Goal: Task Accomplishment & Management: Complete application form

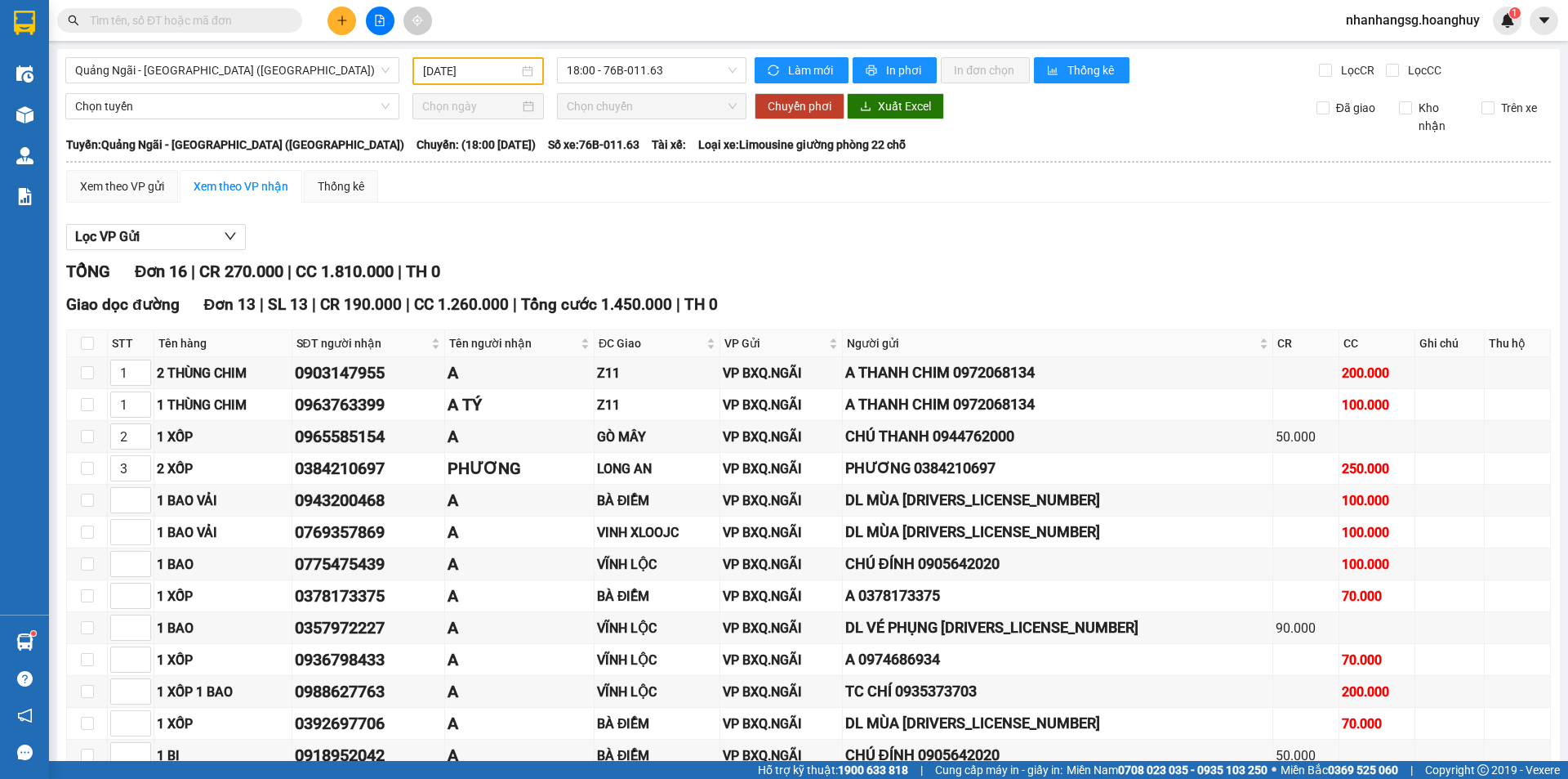
scroll to position [314, 0]
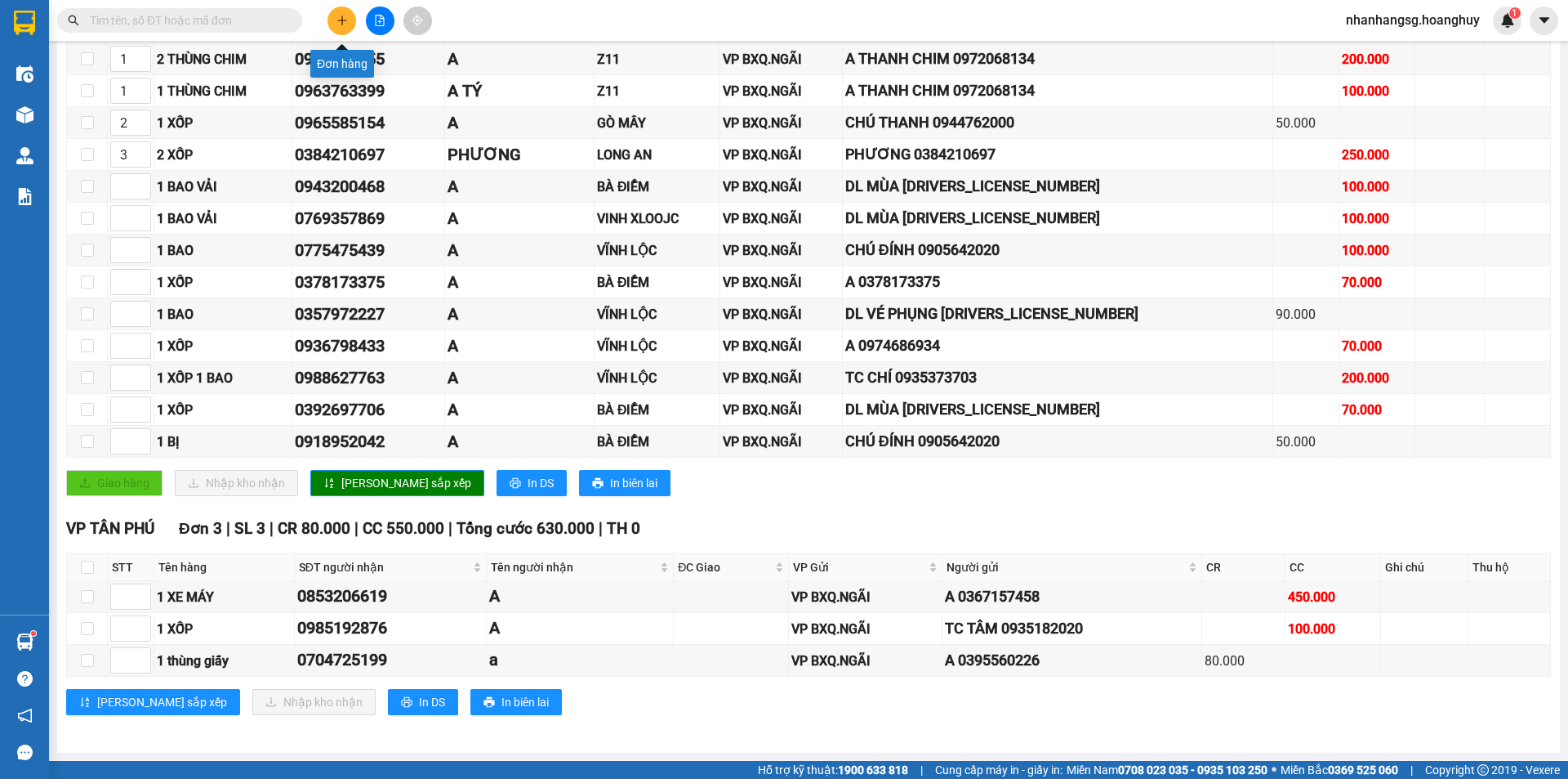
click at [339, 19] on icon "plus" at bounding box center [341, 20] width 11 height 11
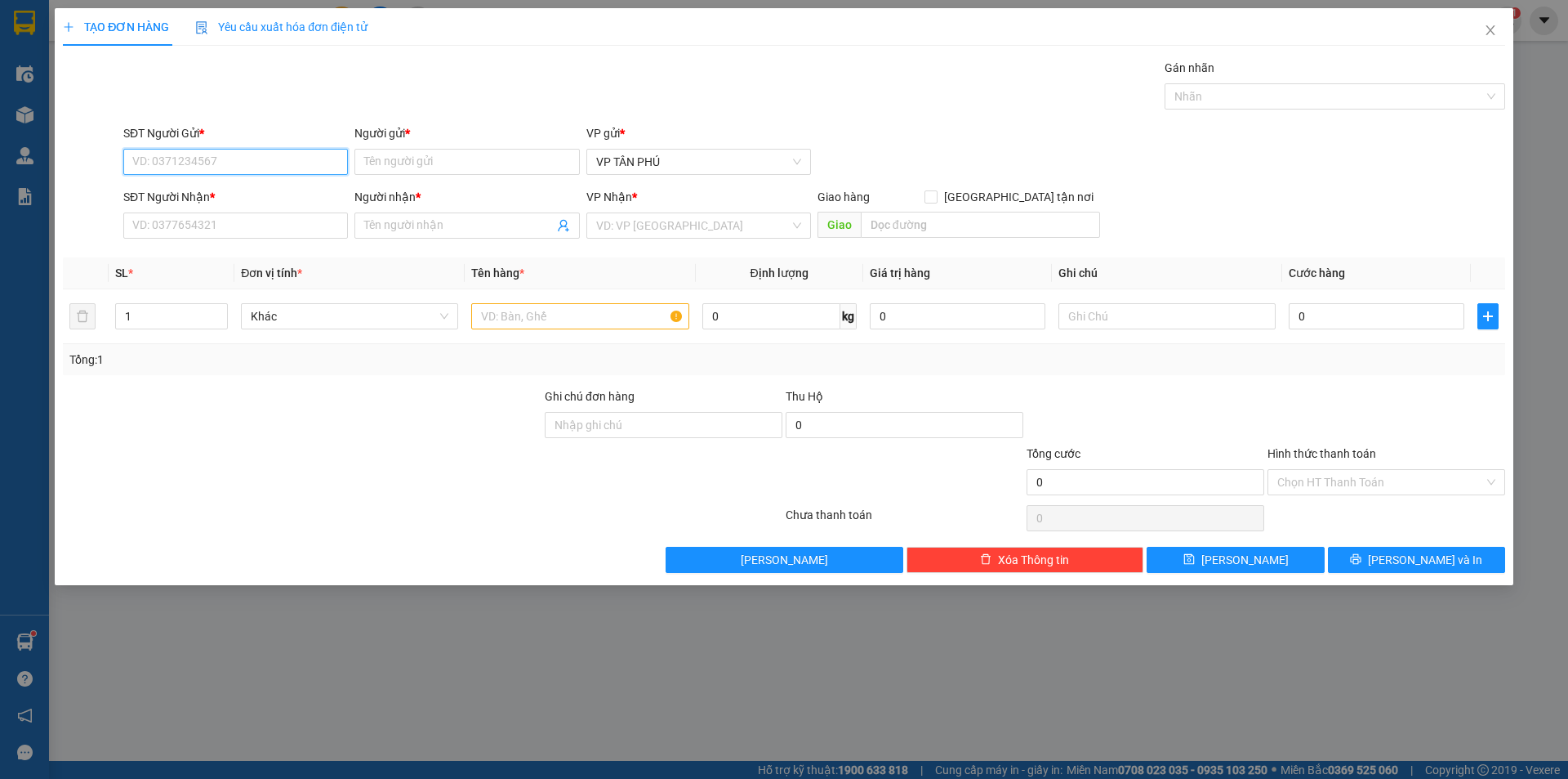
click at [246, 166] on input "SĐT Người Gửi *" at bounding box center [236, 162] width 225 height 26
click at [214, 195] on div "0931998805 - A" at bounding box center [235, 195] width 205 height 18
type input "0931998805"
click at [242, 226] on input "SĐT Người Nhận *" at bounding box center [236, 226] width 225 height 26
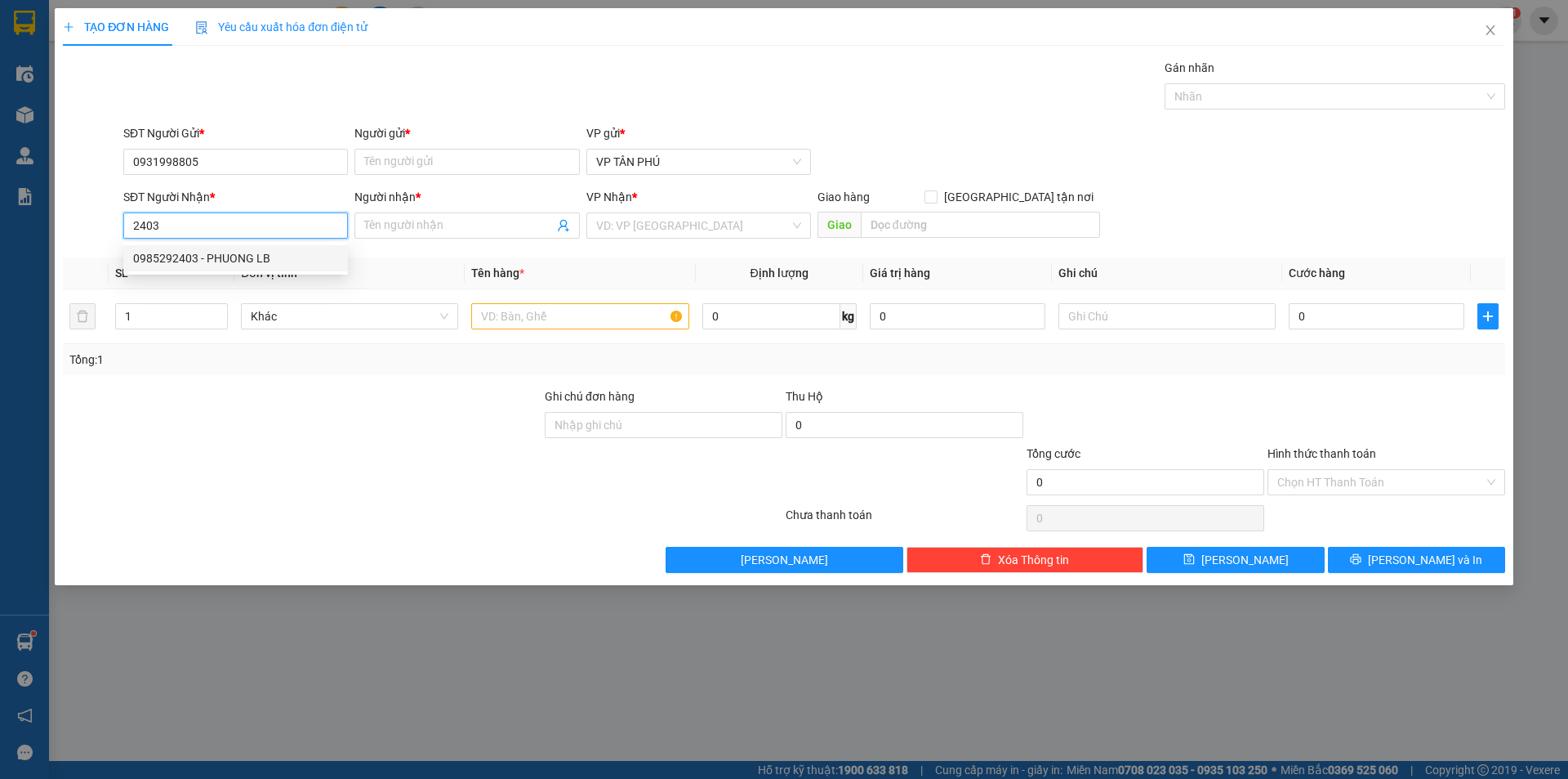
click at [241, 254] on div "0985292403 - PHUONG LB" at bounding box center [235, 259] width 205 height 18
type input "0985292403"
type input "PHUONG LB"
type input "0985292403"
click at [415, 145] on div "Người gửi *" at bounding box center [466, 136] width 225 height 25
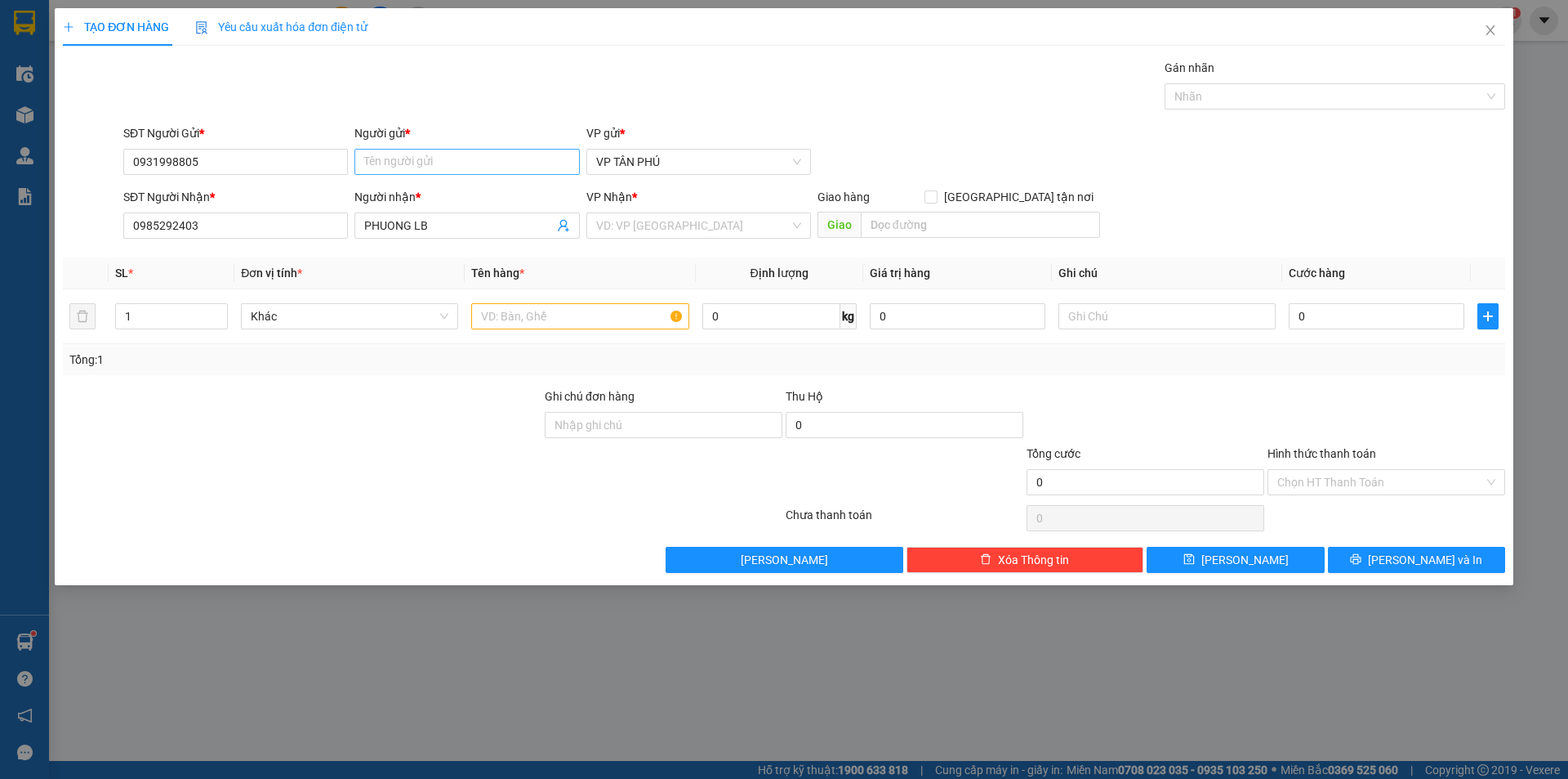
click at [410, 155] on div "Người gửi * Tên người gửi" at bounding box center [466, 152] width 225 height 57
click at [404, 164] on input "Người gửi *" at bounding box center [466, 162] width 225 height 26
type input "A"
click at [685, 225] on input "search" at bounding box center [693, 226] width 194 height 25
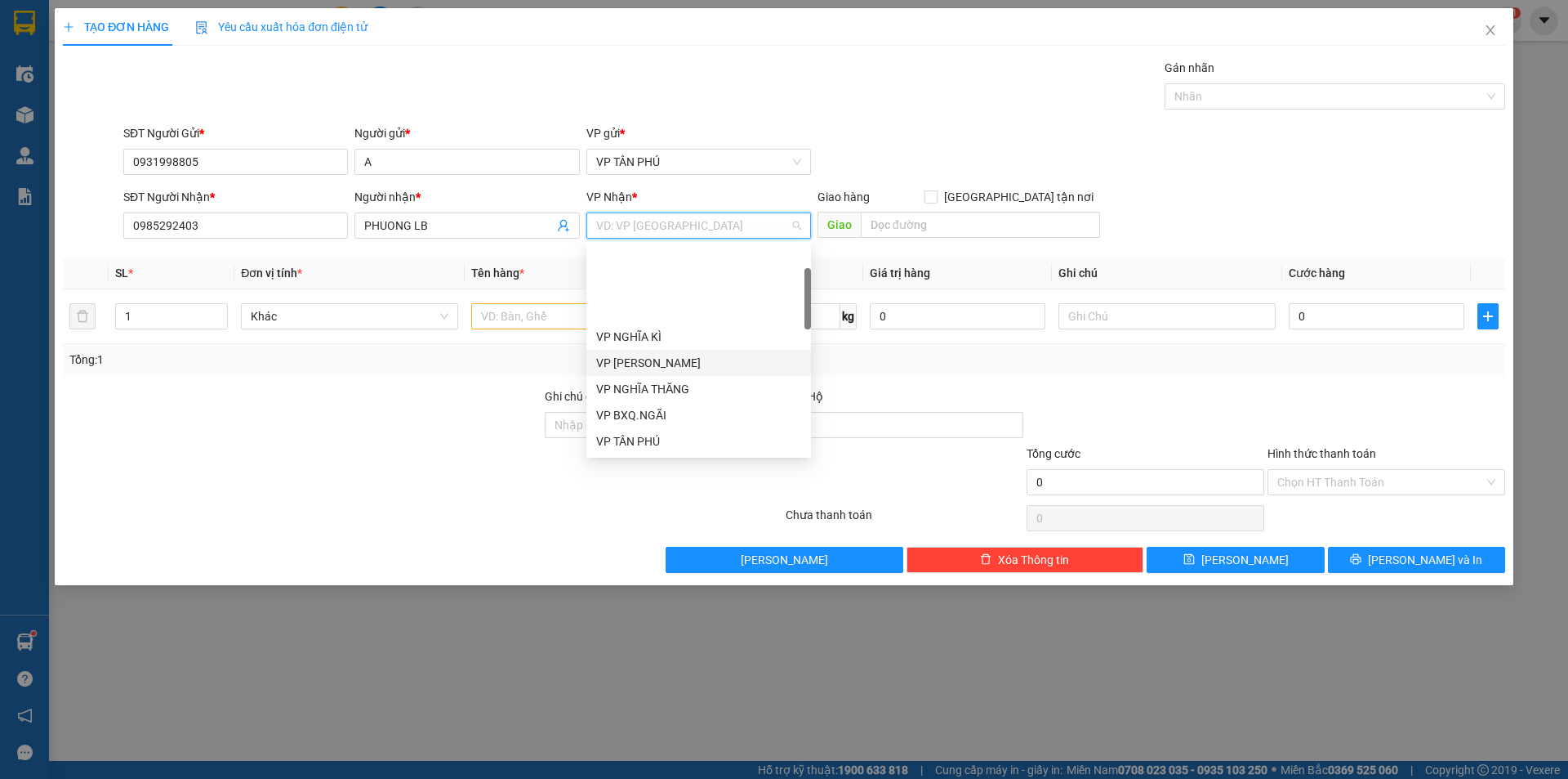
scroll to position [490, 0]
click at [638, 333] on div "VP [PERSON_NAME]" at bounding box center [698, 344] width 225 height 26
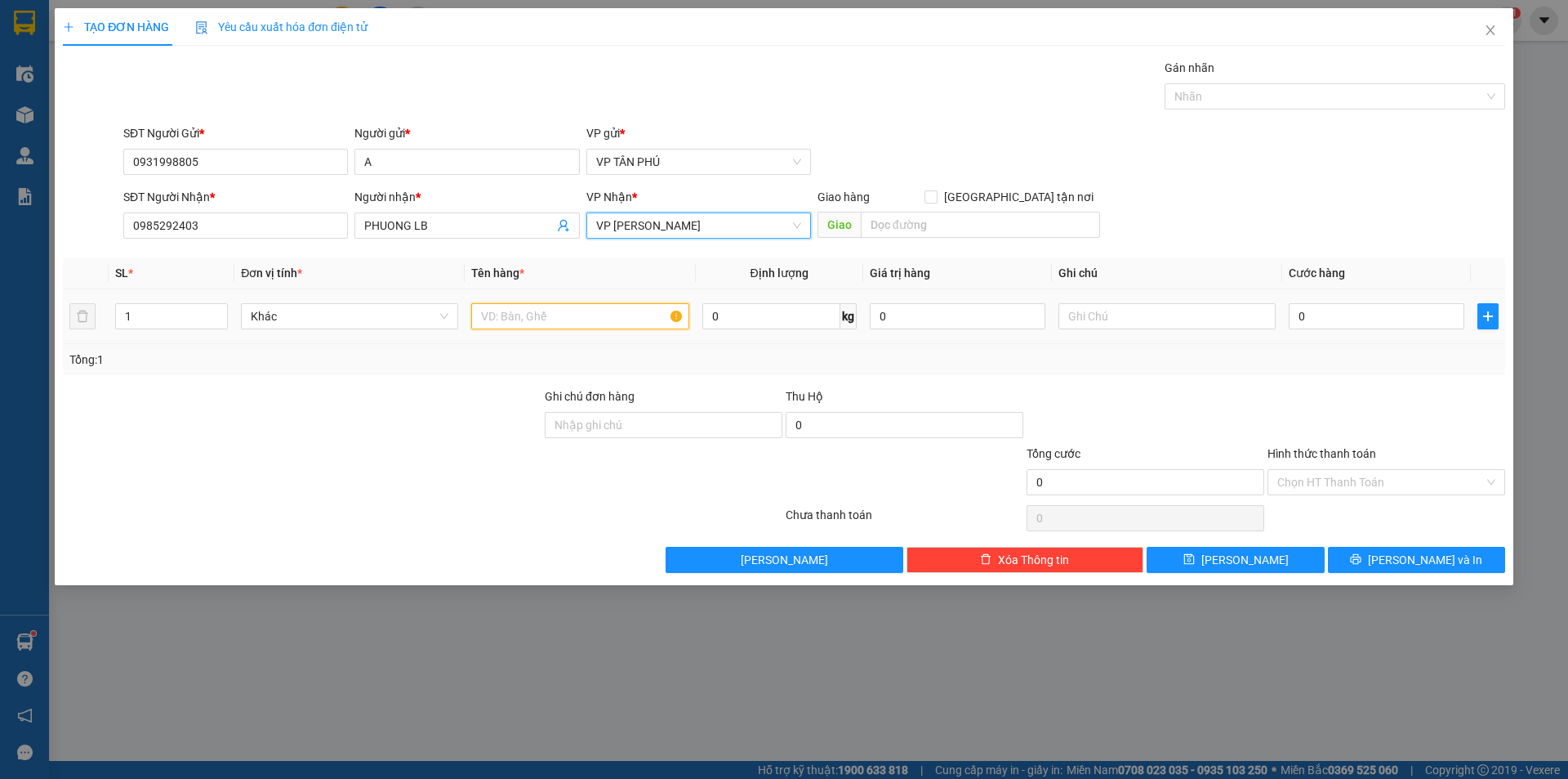
click at [532, 321] on input "text" at bounding box center [580, 317] width 218 height 26
type input "1CUC DEN"
click at [1351, 327] on input "0" at bounding box center [1376, 317] width 176 height 26
type input "1"
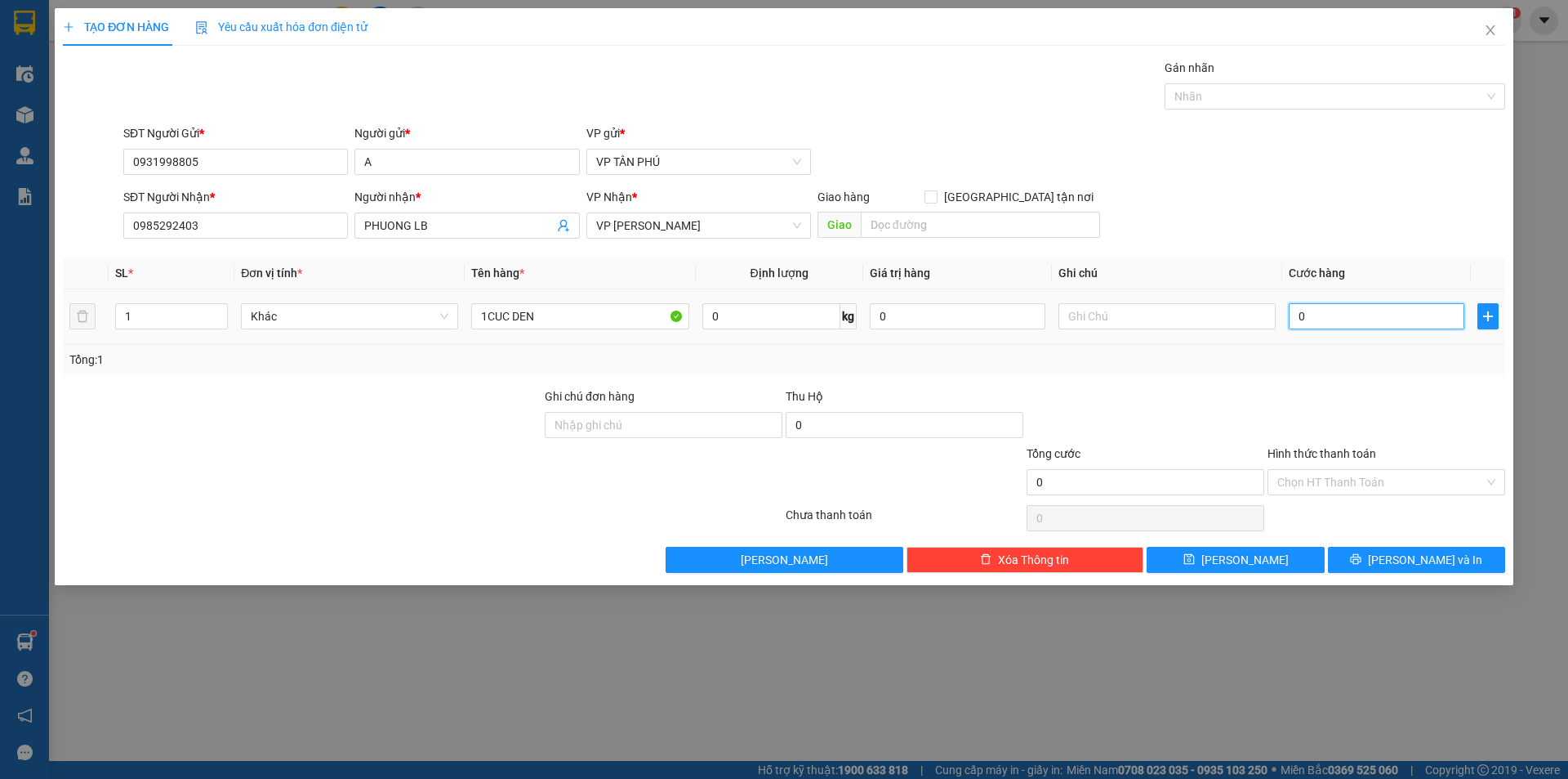
type input "1"
type input "15"
type input "150"
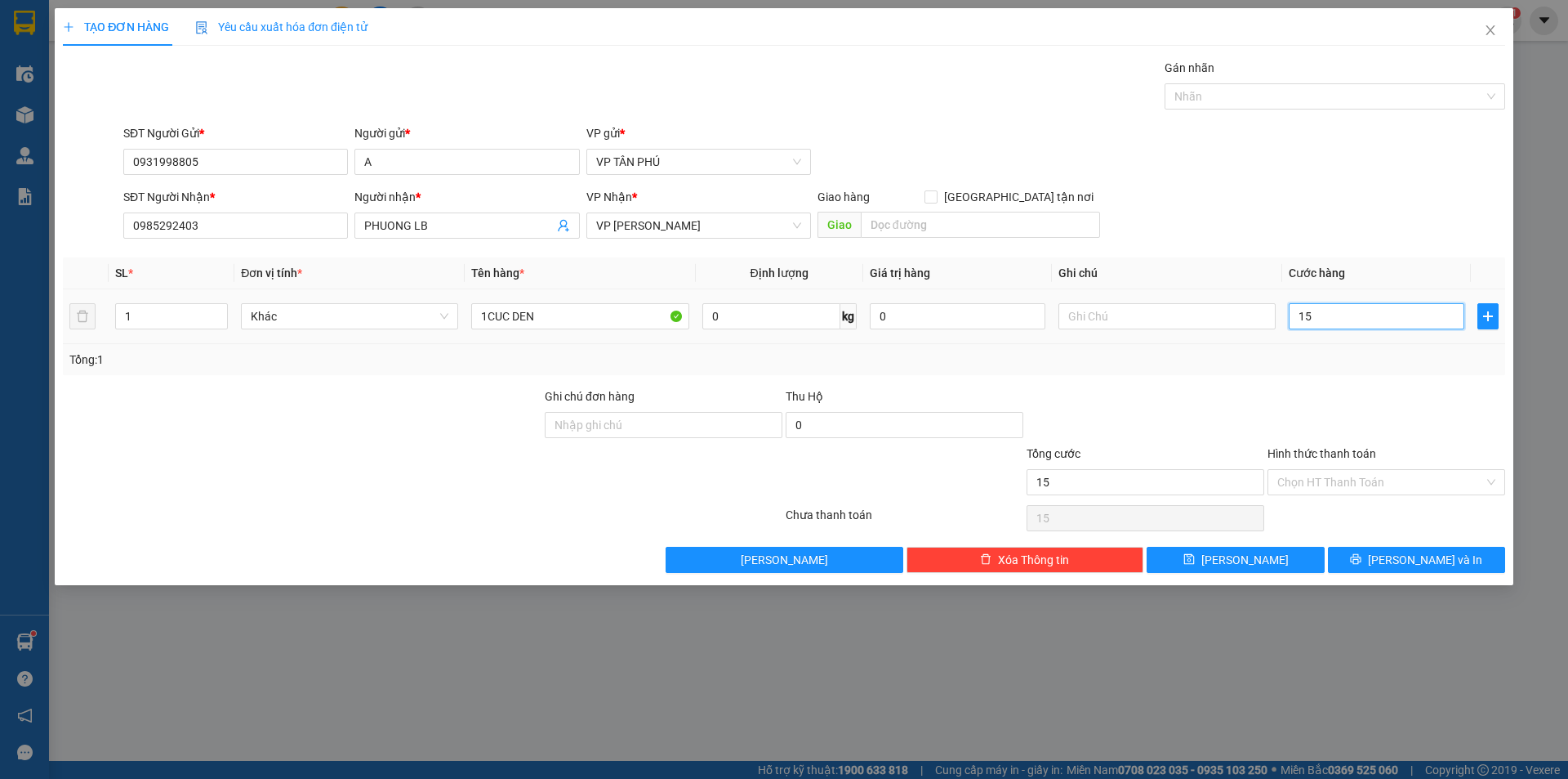
type input "150"
click at [1377, 564] on button "[PERSON_NAME] và In" at bounding box center [1416, 559] width 178 height 26
type input "150.000"
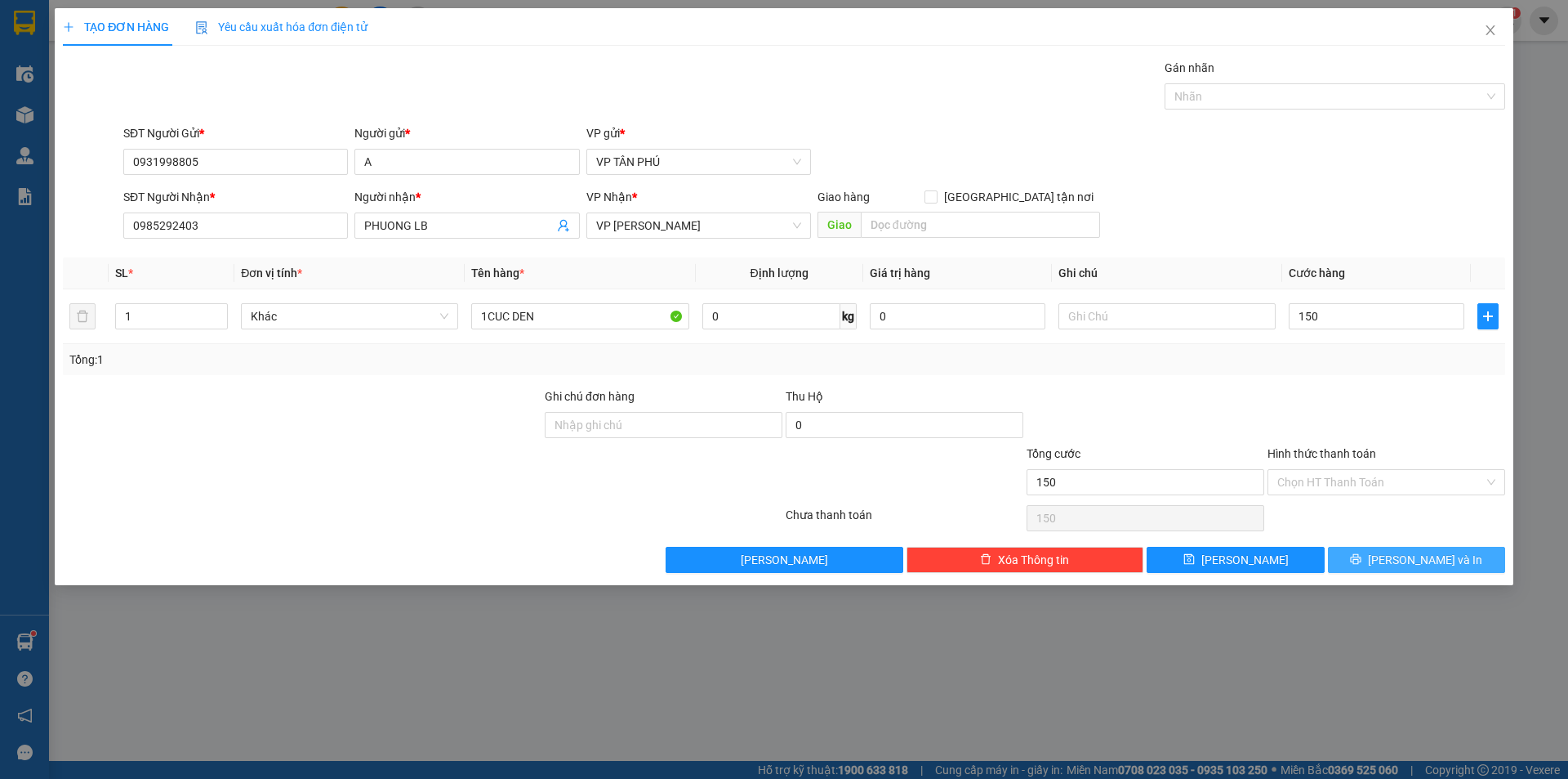
type input "150.000"
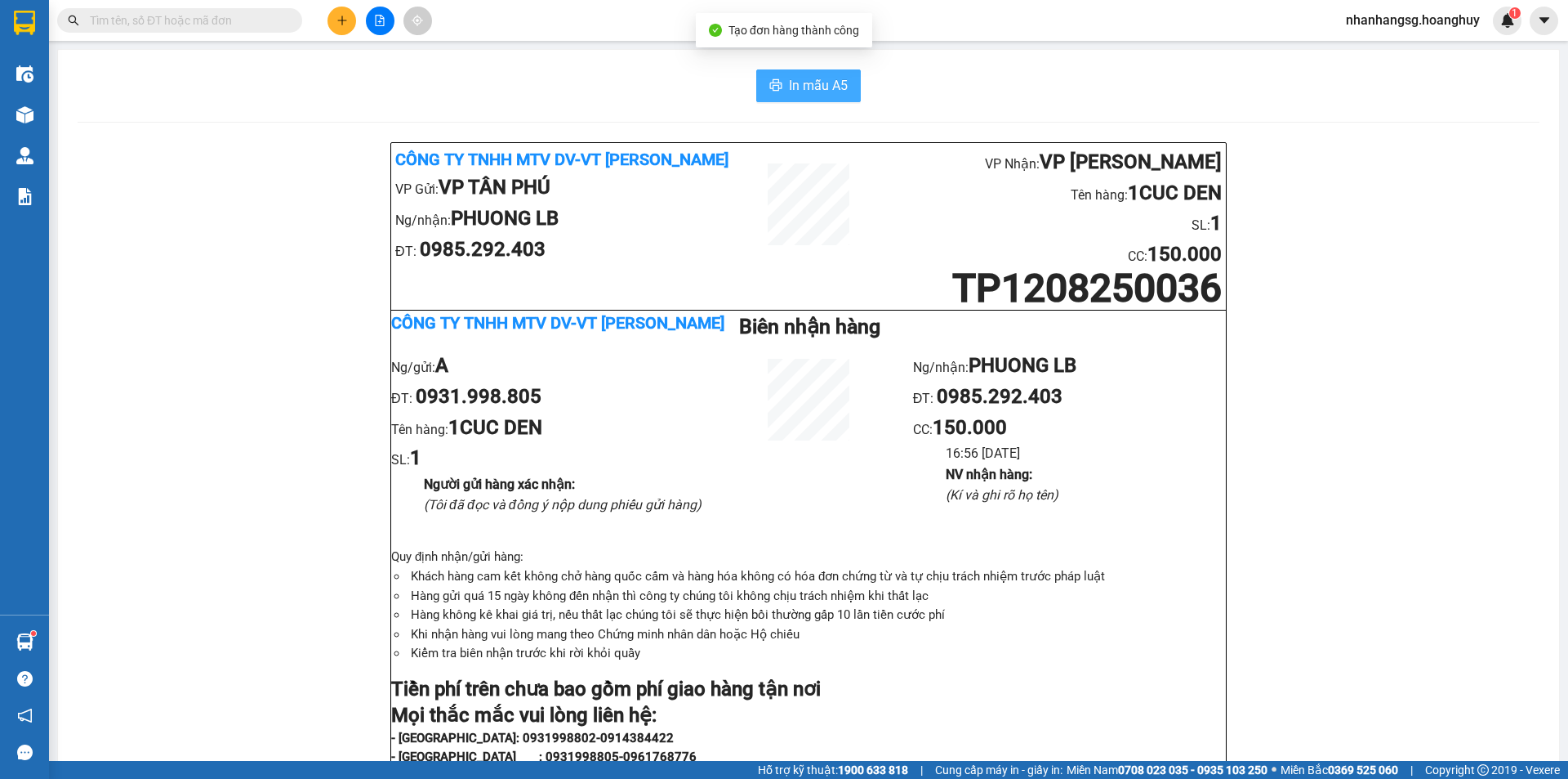
click at [800, 84] on span "In mẫu A5" at bounding box center [817, 85] width 59 height 20
click at [340, 19] on icon "plus" at bounding box center [341, 20] width 11 height 11
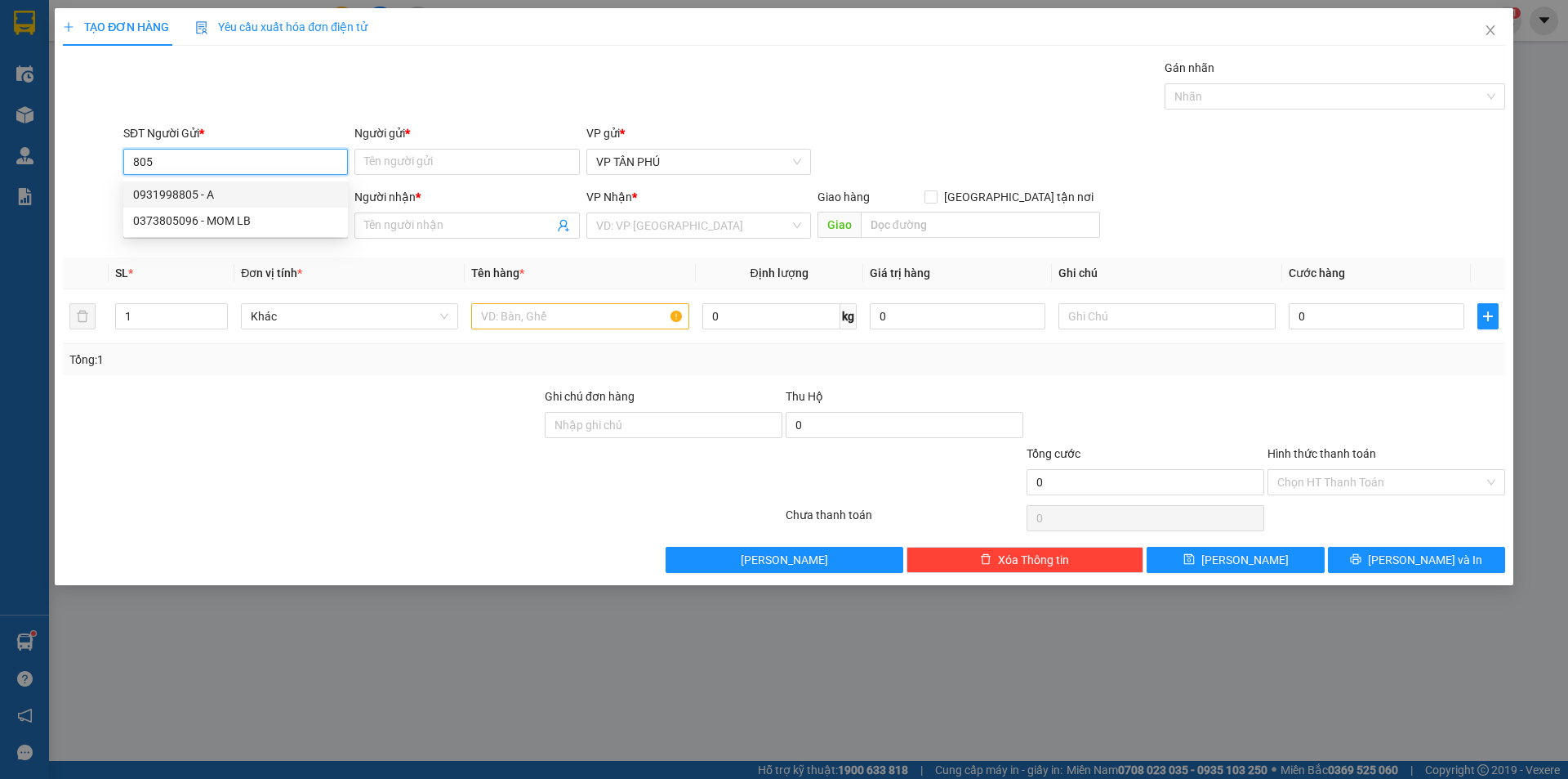
drag, startPoint x: 193, startPoint y: 193, endPoint x: 226, endPoint y: 186, distance: 33.7
click at [195, 193] on div "0931998805 - A" at bounding box center [235, 195] width 205 height 18
type input "0931998805"
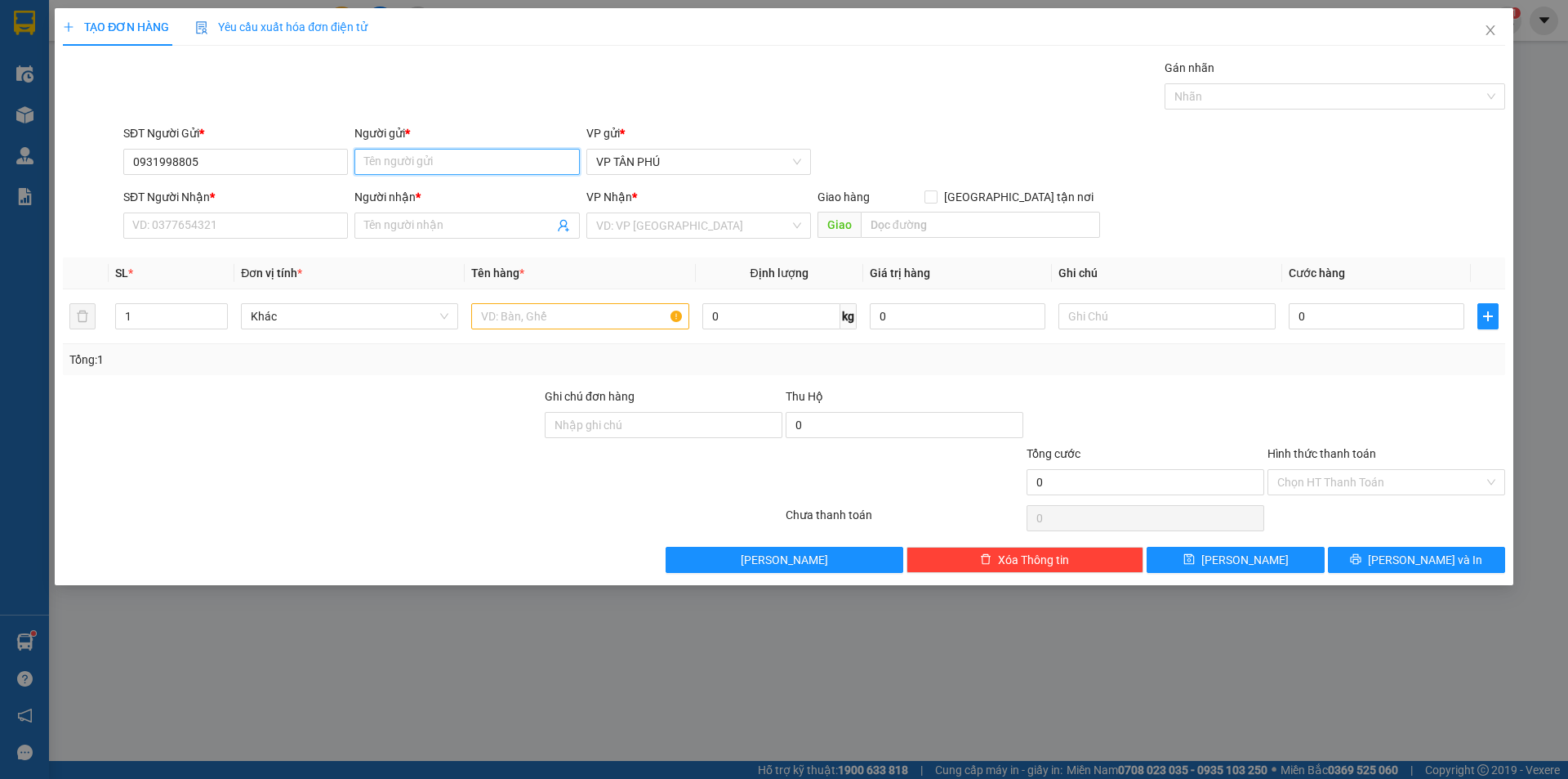
click at [389, 157] on input "Người gửi *" at bounding box center [466, 162] width 225 height 26
type input "A"
click at [304, 231] on input "SĐT Người Nhận *" at bounding box center [236, 226] width 225 height 26
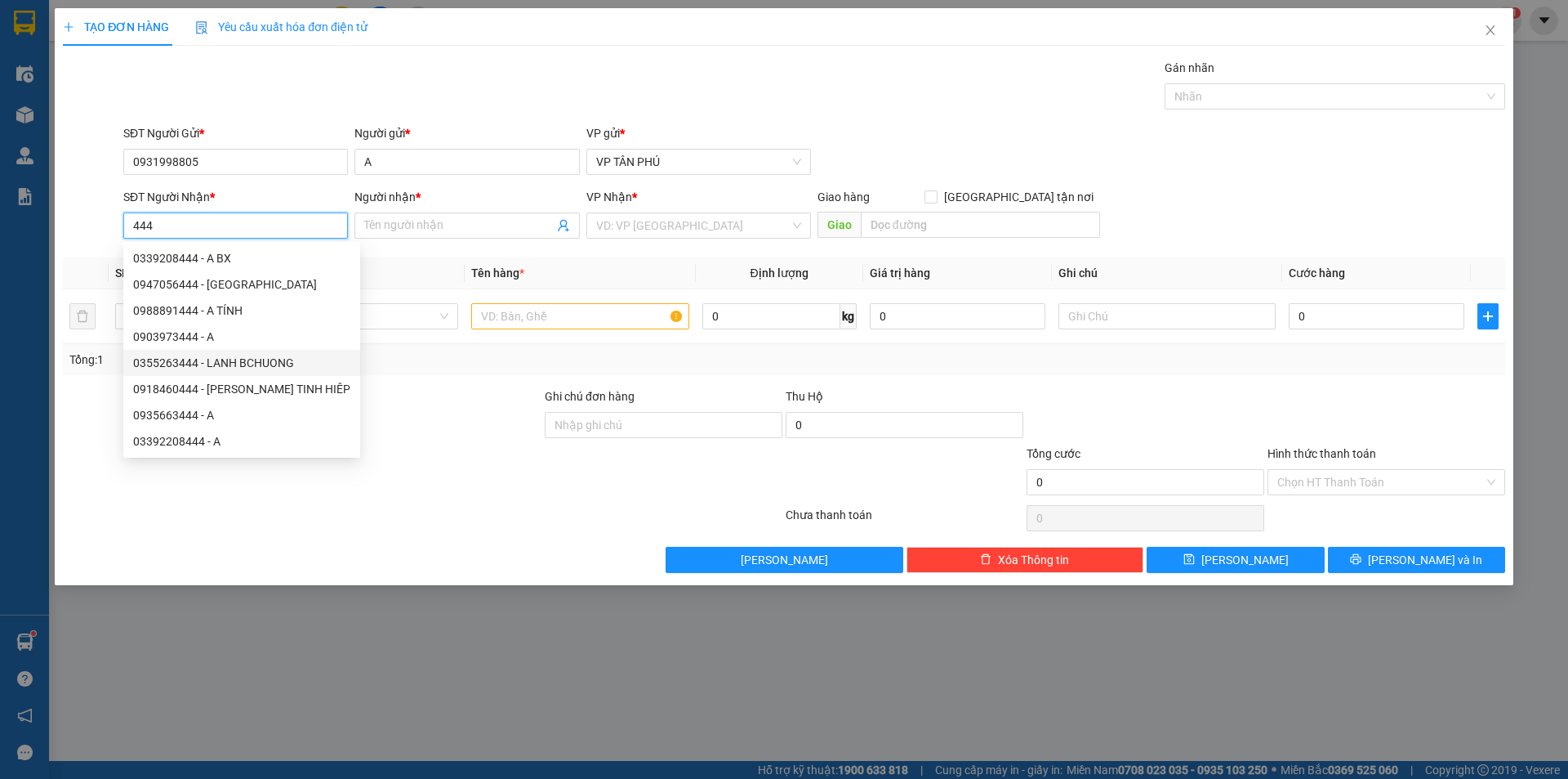
click at [268, 358] on div "0355263444 - LANH BCHUONG" at bounding box center [242, 363] width 218 height 18
type input "0355263444"
type input "LANH BCHUONG"
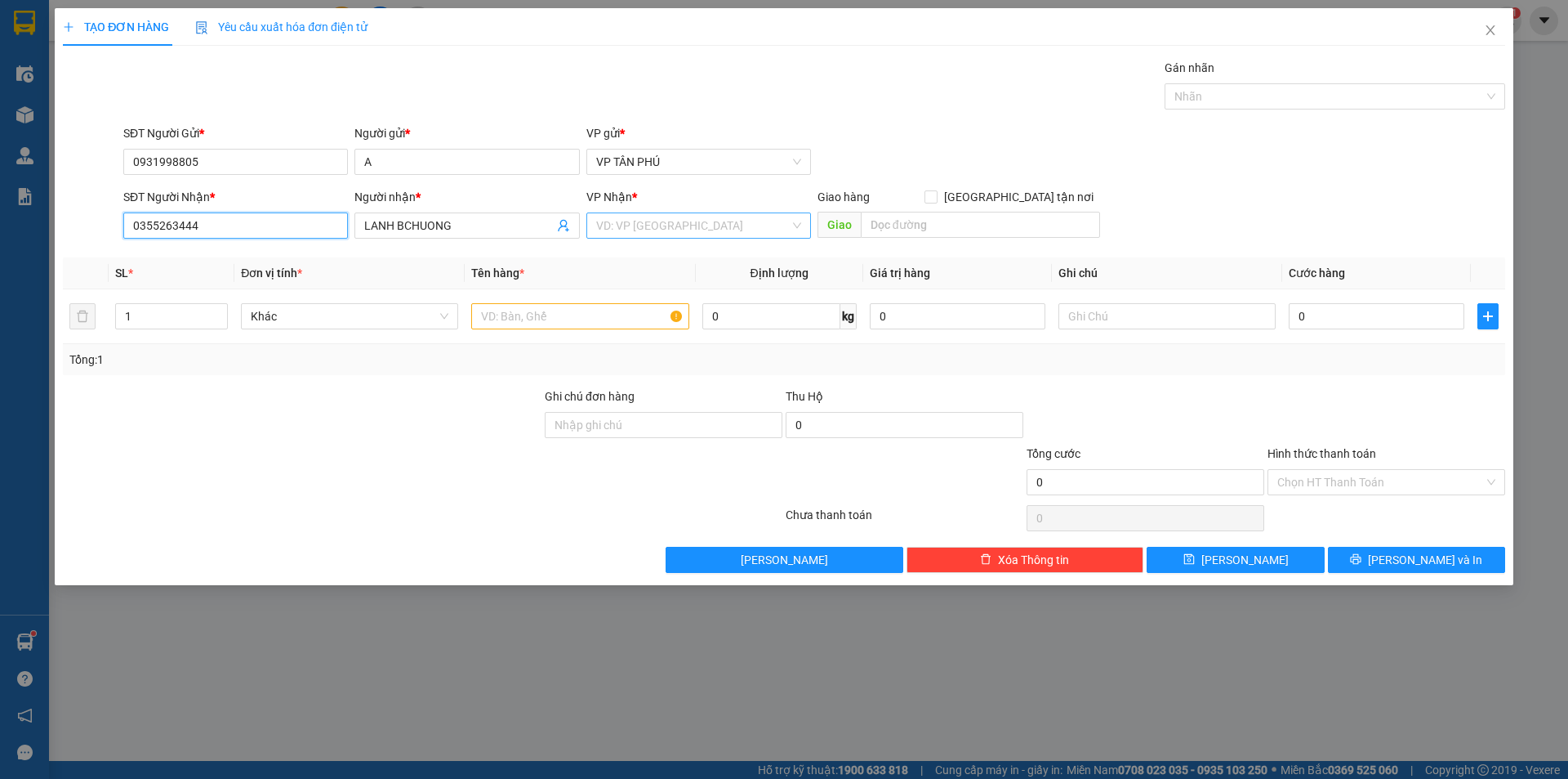
type input "0355263444"
click at [623, 227] on input "search" at bounding box center [693, 226] width 194 height 25
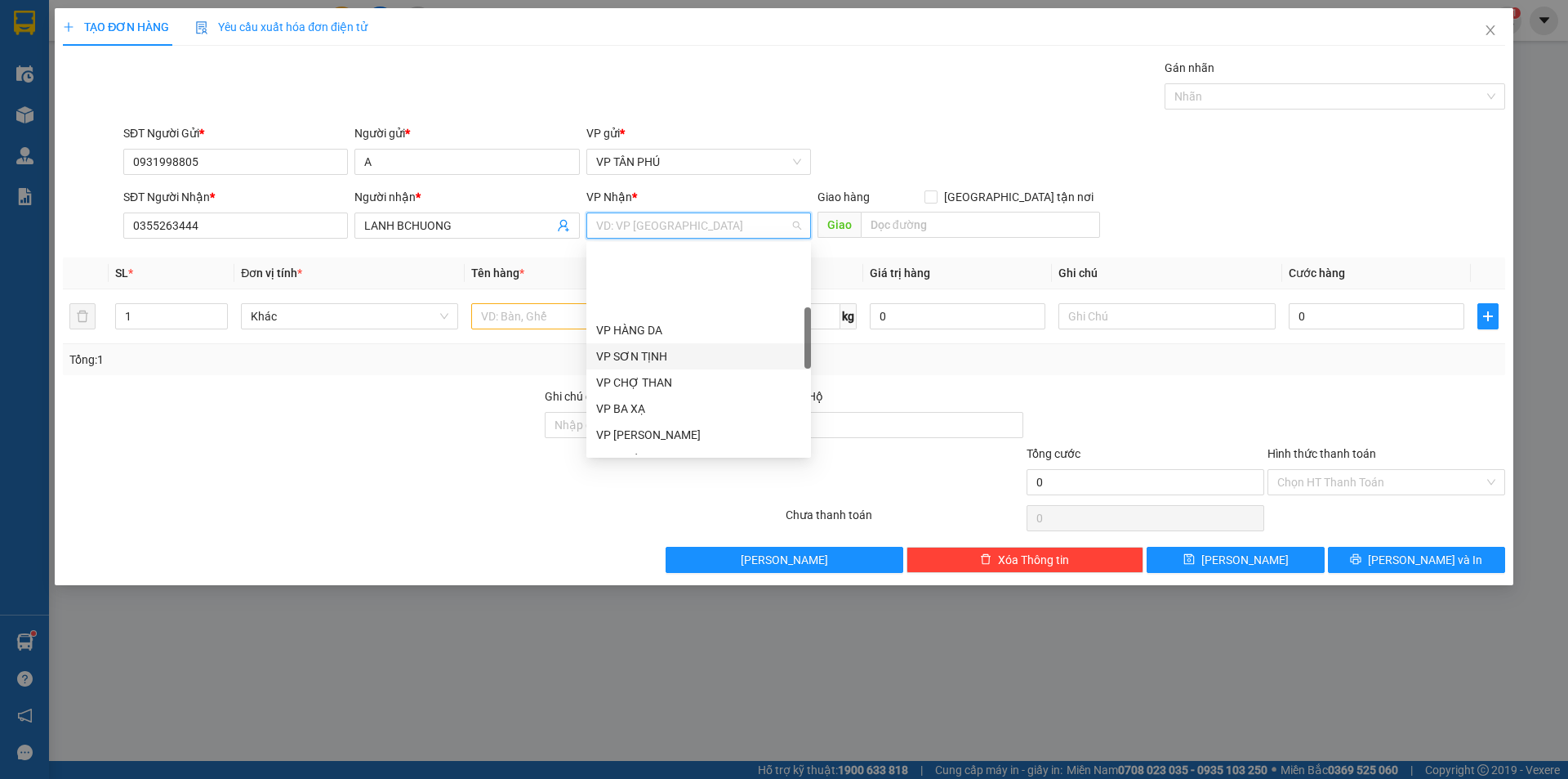
scroll to position [245, 0]
click at [671, 397] on div "VP BÌNH CHƯƠNG" at bounding box center [698, 405] width 205 height 18
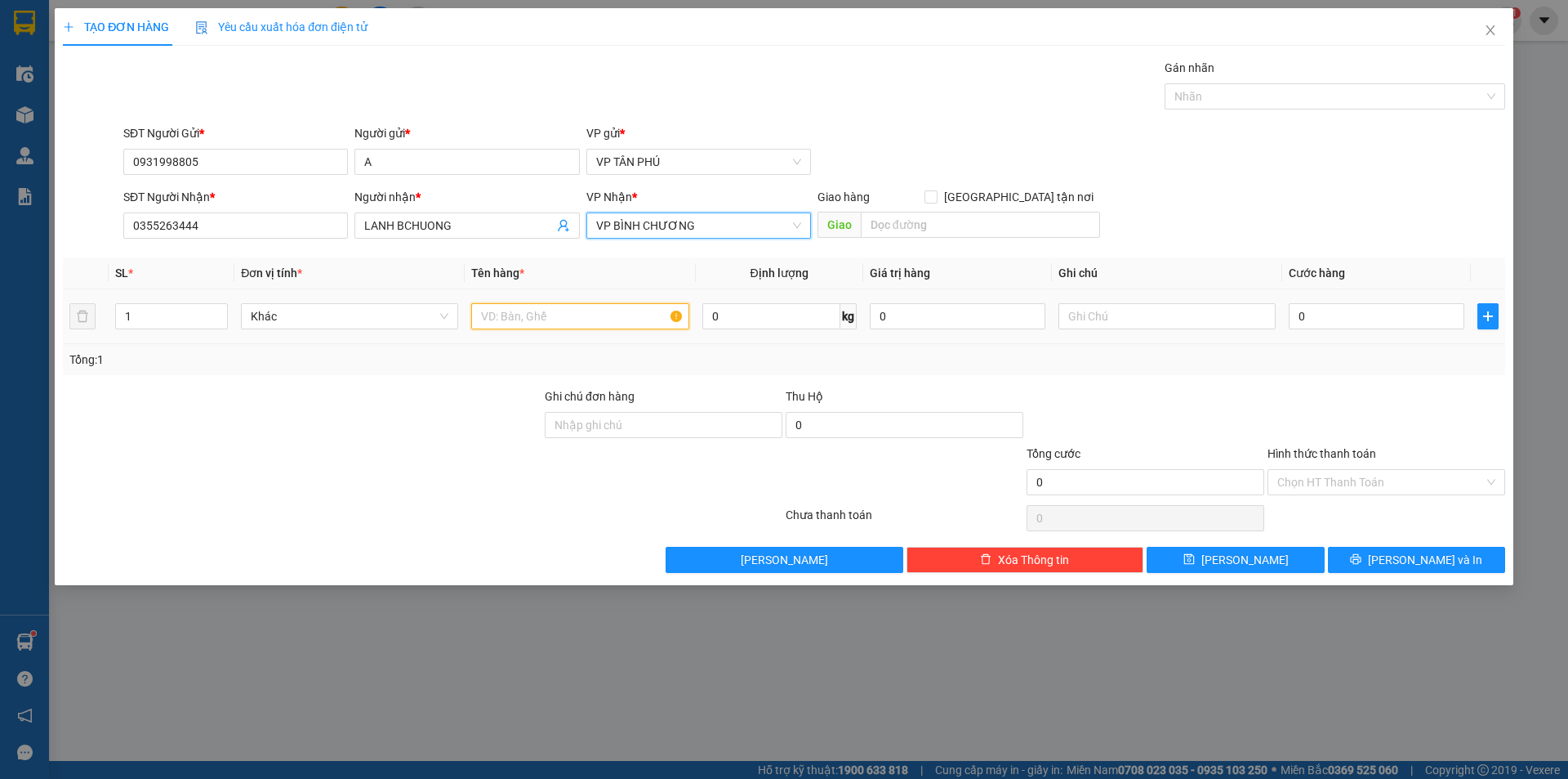
click at [578, 322] on input "text" at bounding box center [580, 317] width 218 height 26
type input "4BAO"
click at [1316, 313] on input "0" at bounding box center [1376, 317] width 176 height 26
type input "5"
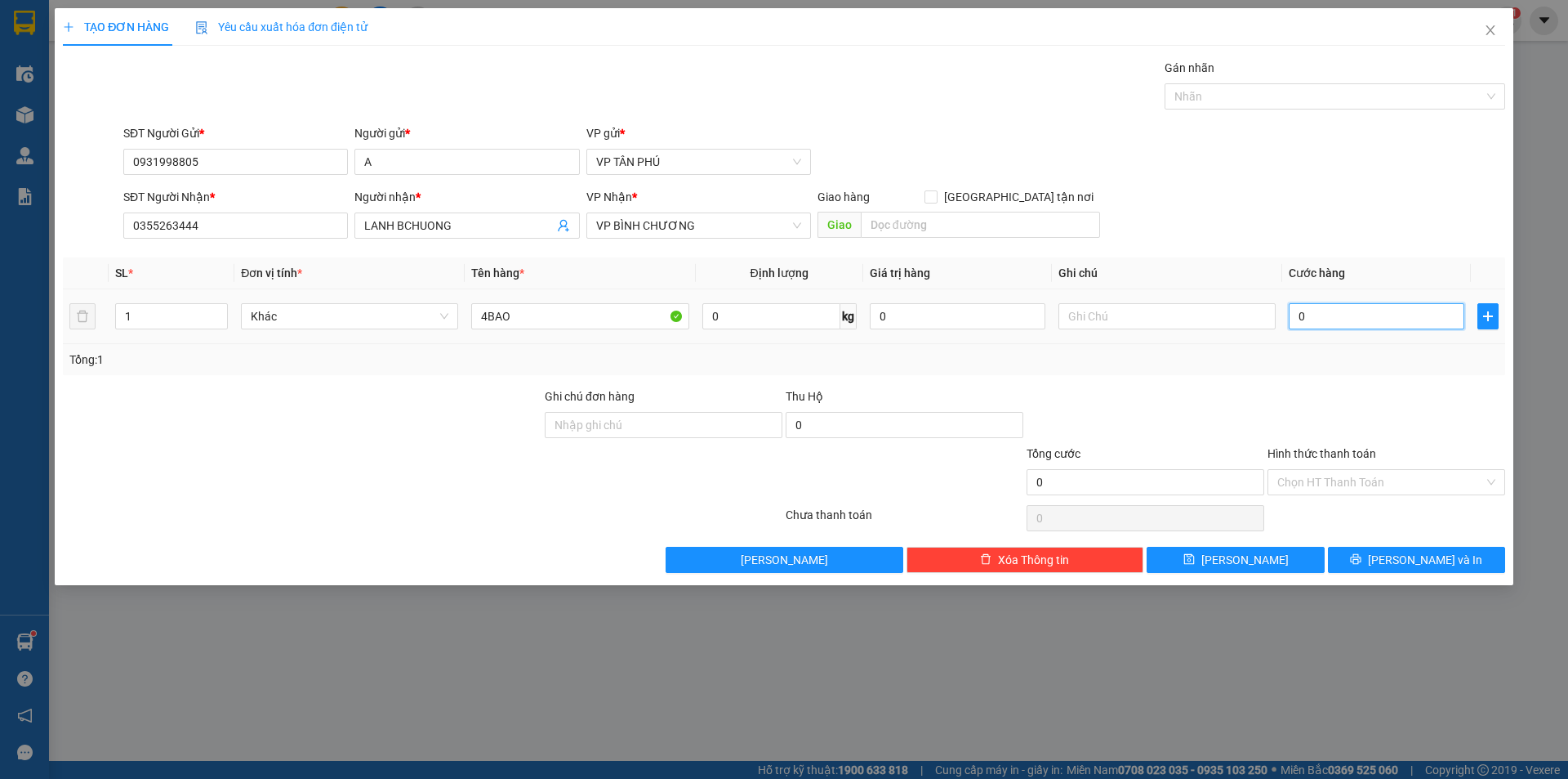
type input "5"
type input "57"
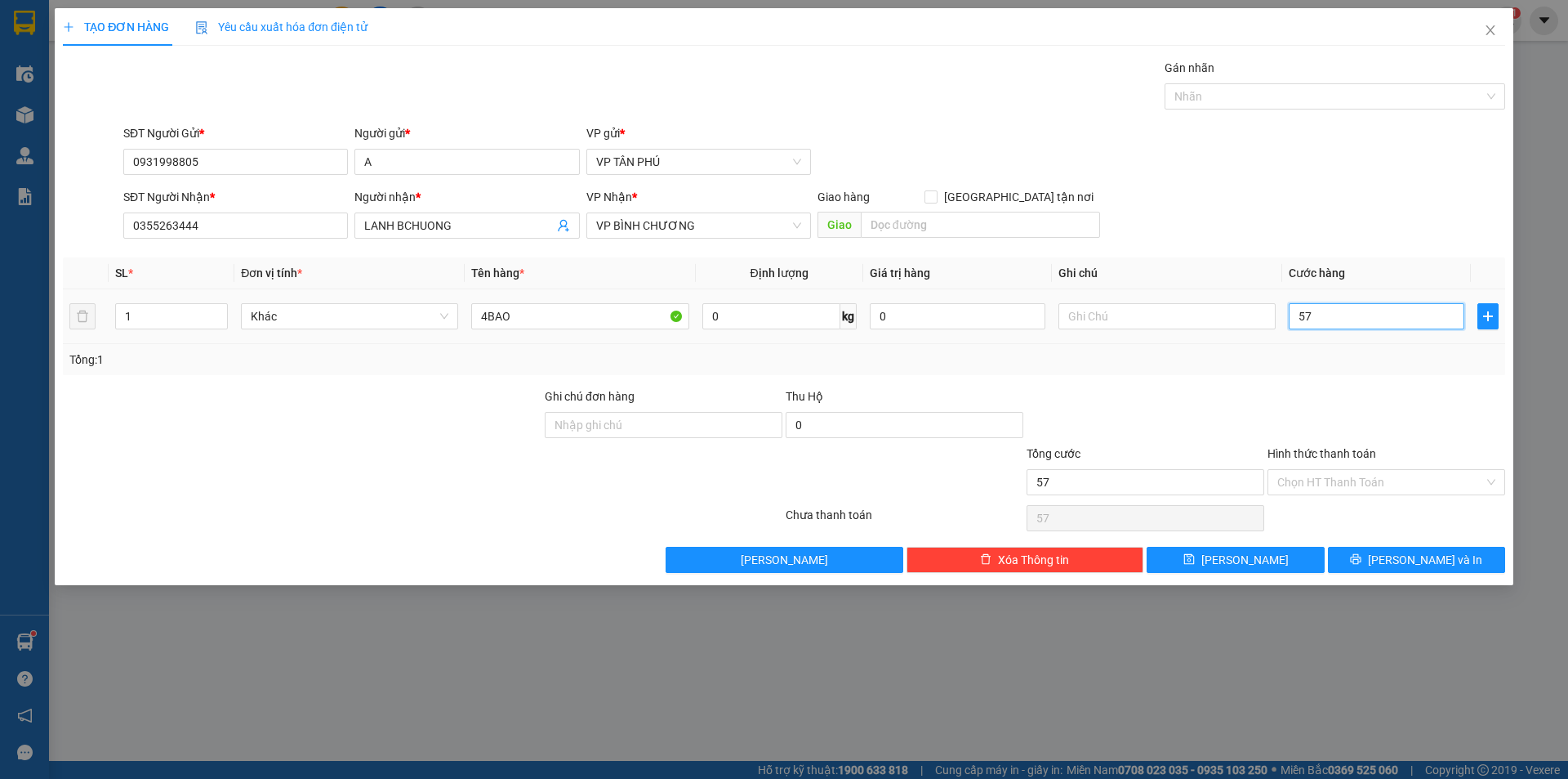
type input "570"
type input "570.000"
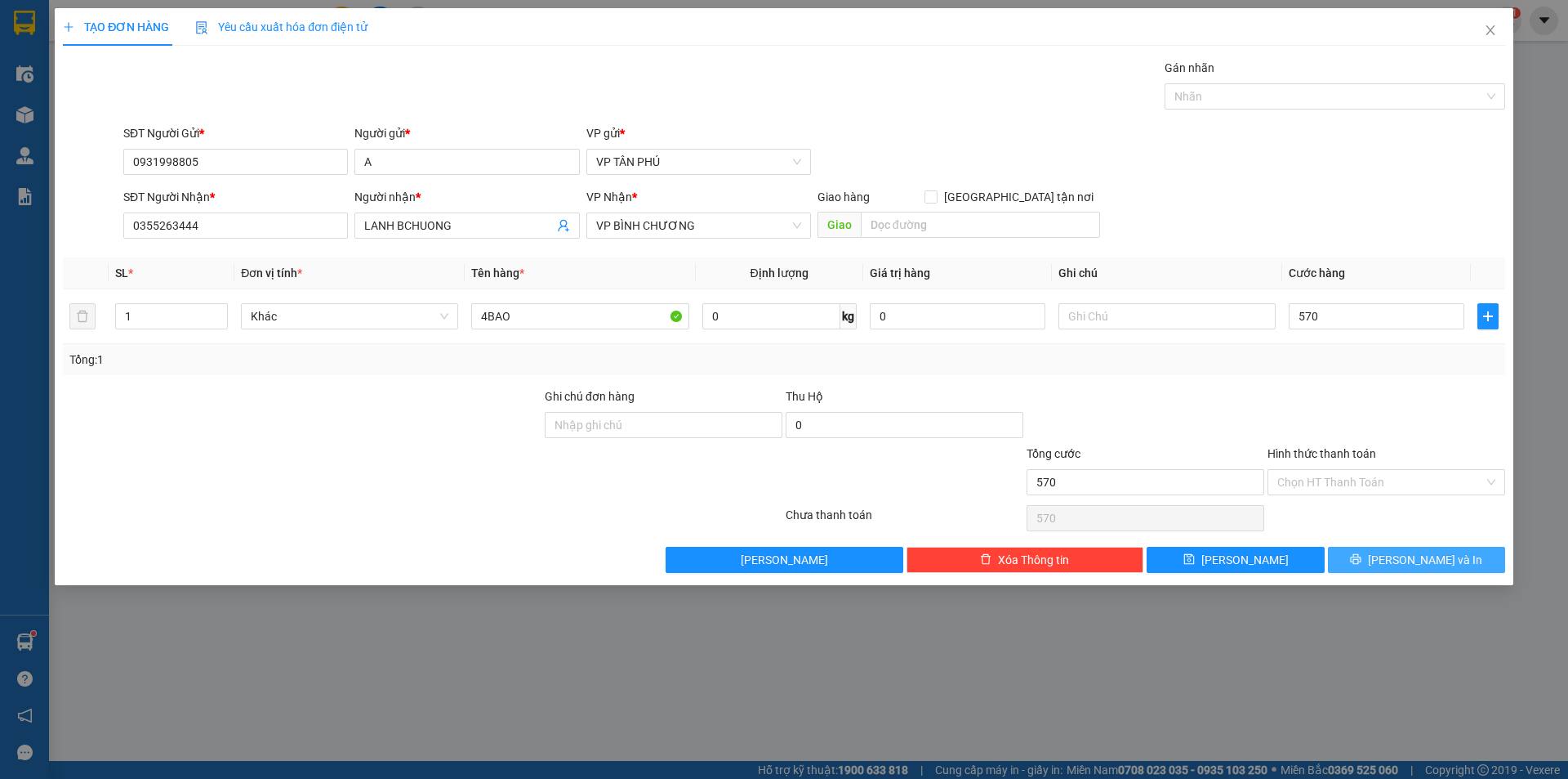
type input "570.000"
click at [1376, 550] on button "[PERSON_NAME] và In" at bounding box center [1416, 559] width 178 height 26
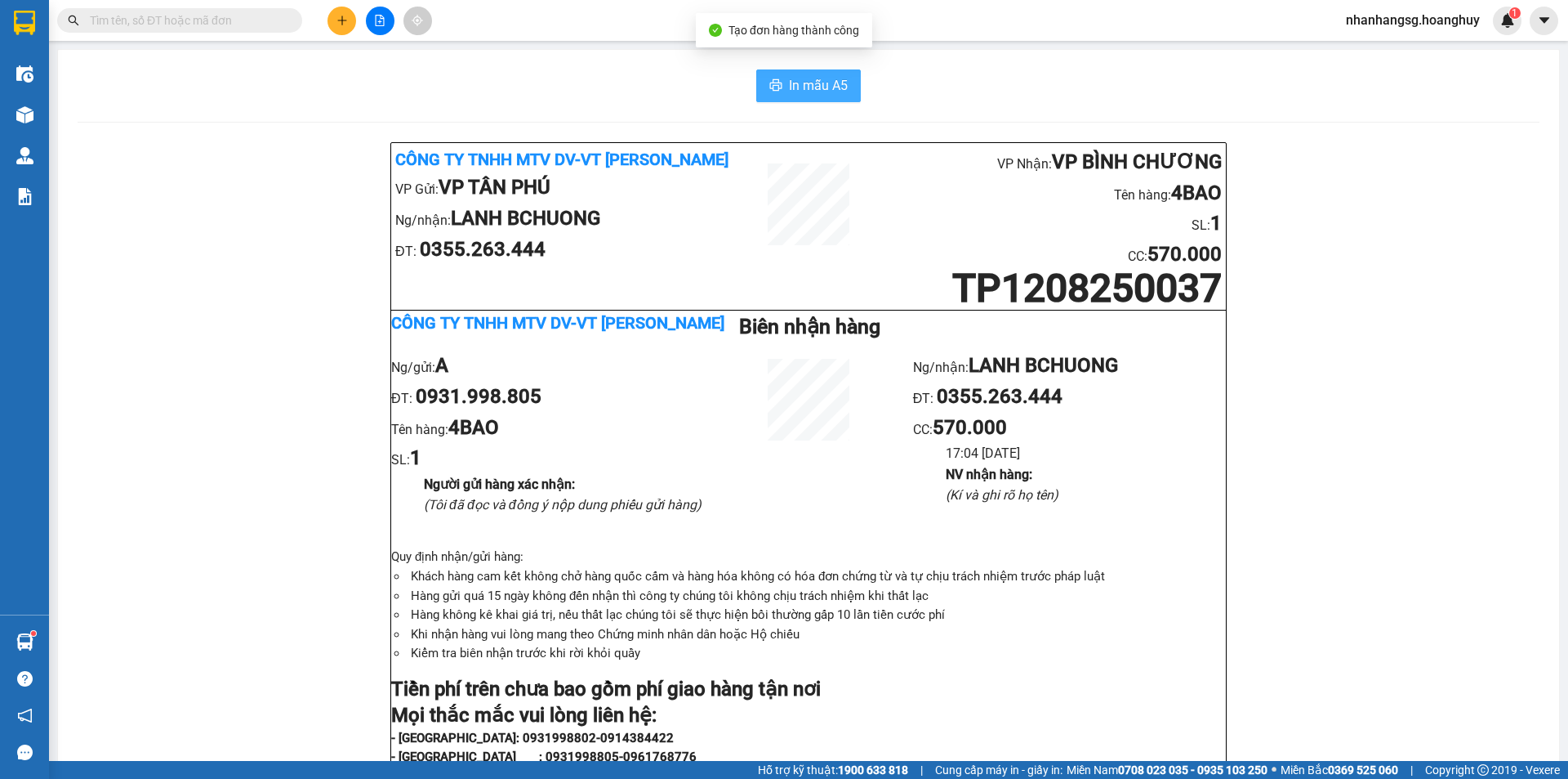
click at [812, 79] on span "In mẫu A5" at bounding box center [817, 85] width 59 height 20
click at [343, 21] on icon "plus" at bounding box center [341, 20] width 11 height 11
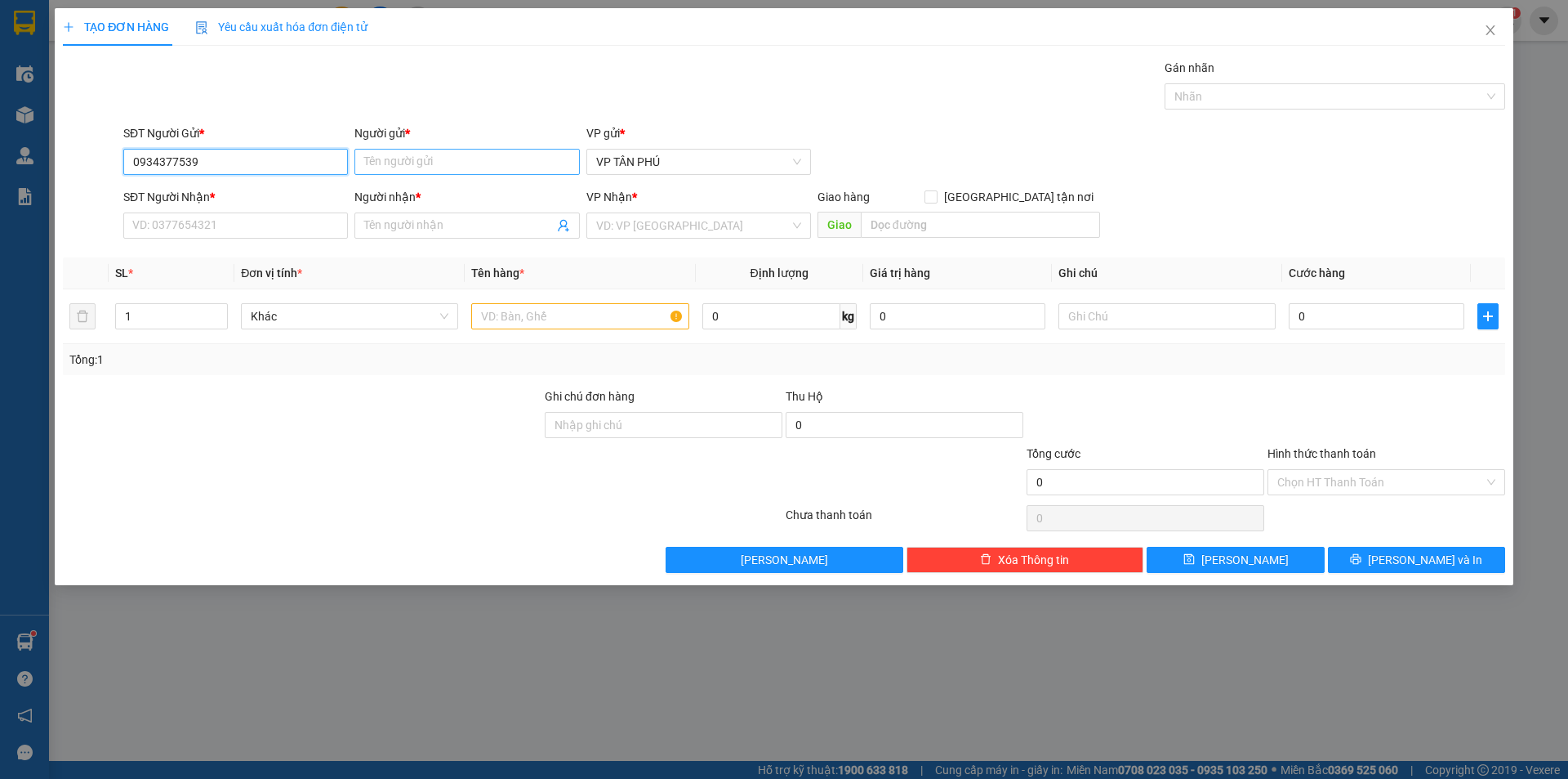
type input "0934377539"
click at [412, 155] on input "Người gửi *" at bounding box center [466, 162] width 225 height 26
type input "A"
click at [306, 218] on input "SĐT Người Nhận *" at bounding box center [236, 226] width 225 height 26
type input "0"
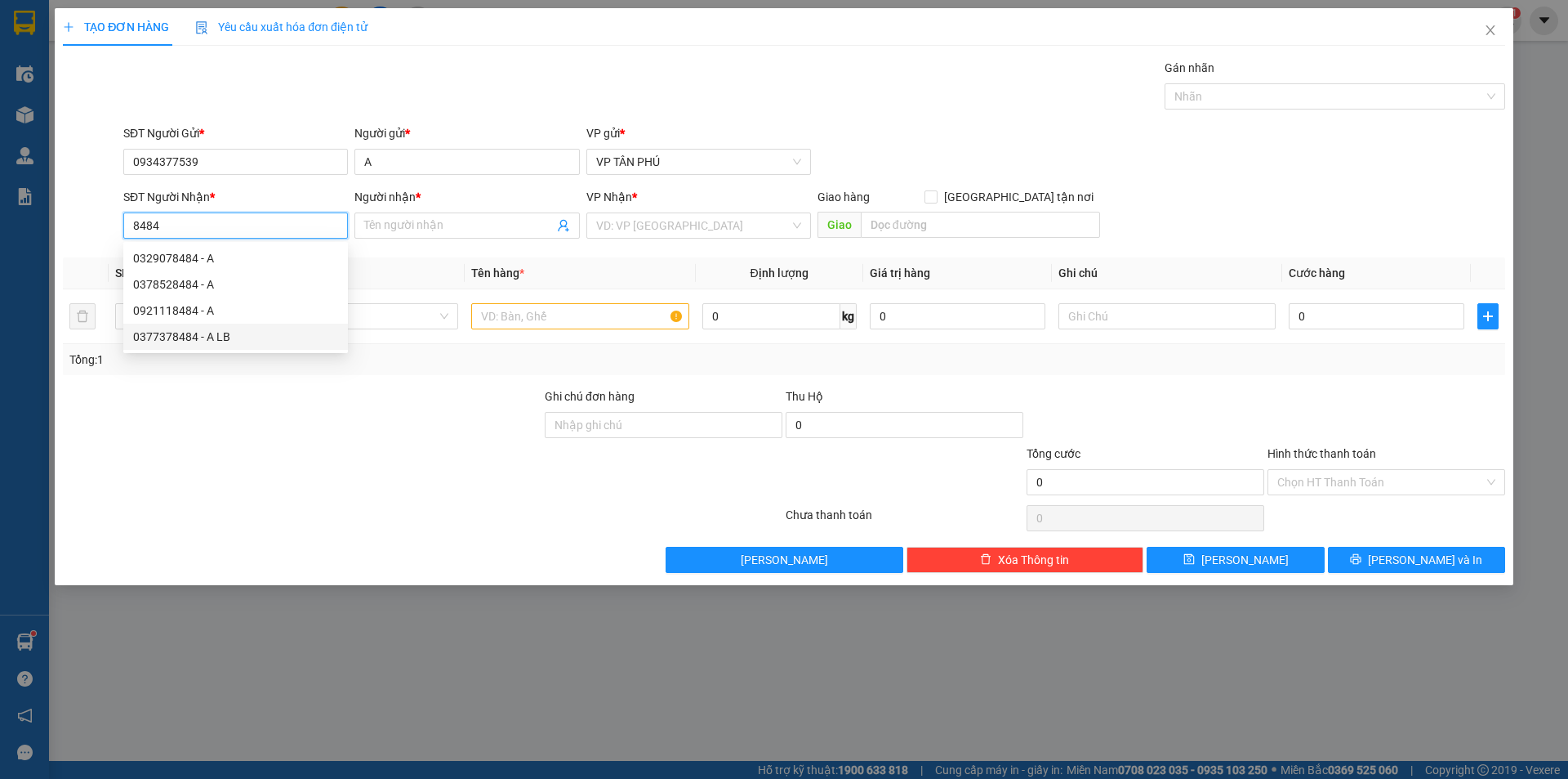
click at [172, 337] on div "0377378484 - A LB" at bounding box center [235, 337] width 205 height 18
type input "0377378484"
click at [172, 337] on td "1" at bounding box center [172, 317] width 126 height 55
type input "A LB"
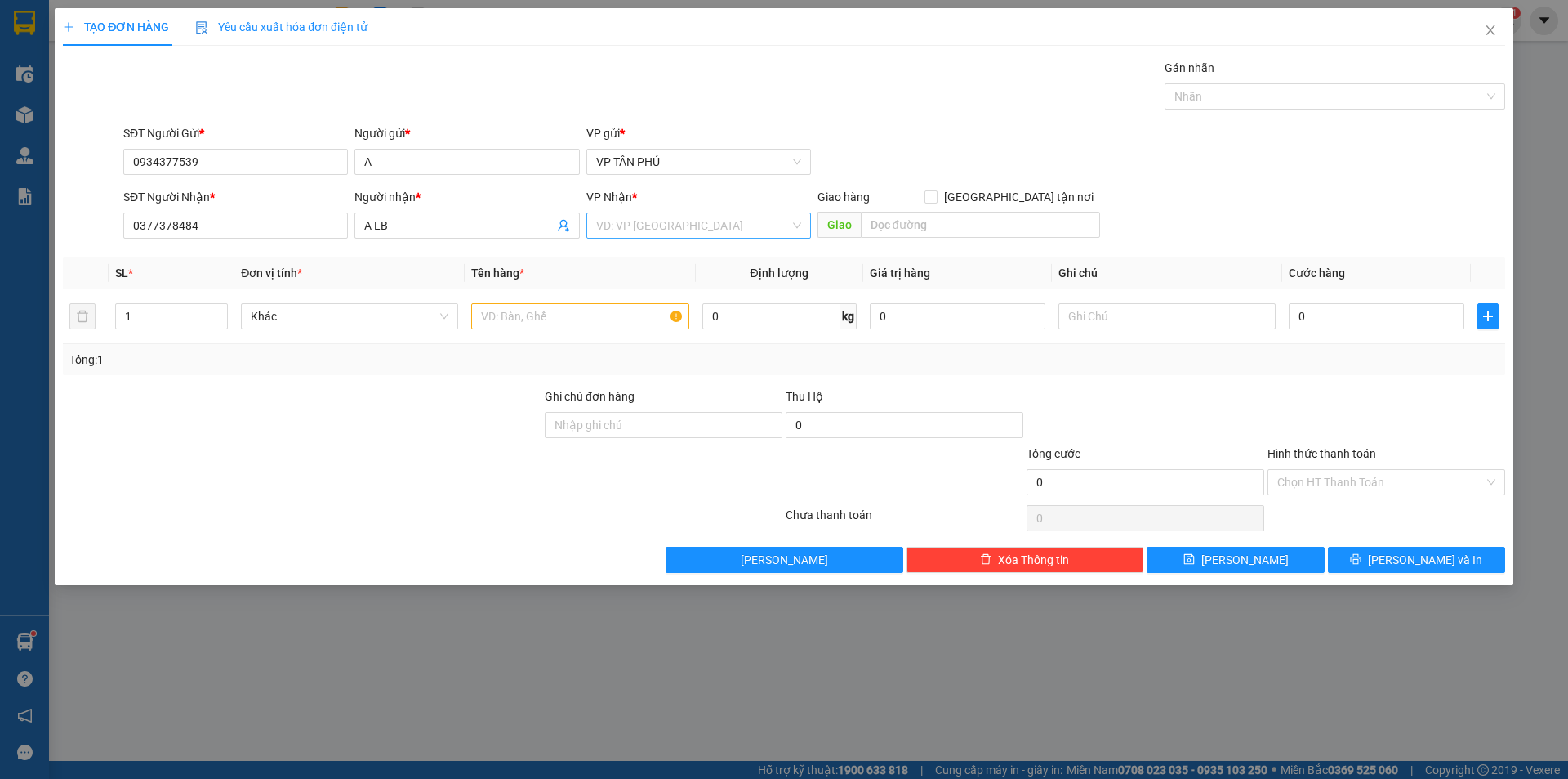
click at [619, 219] on input "search" at bounding box center [693, 226] width 194 height 25
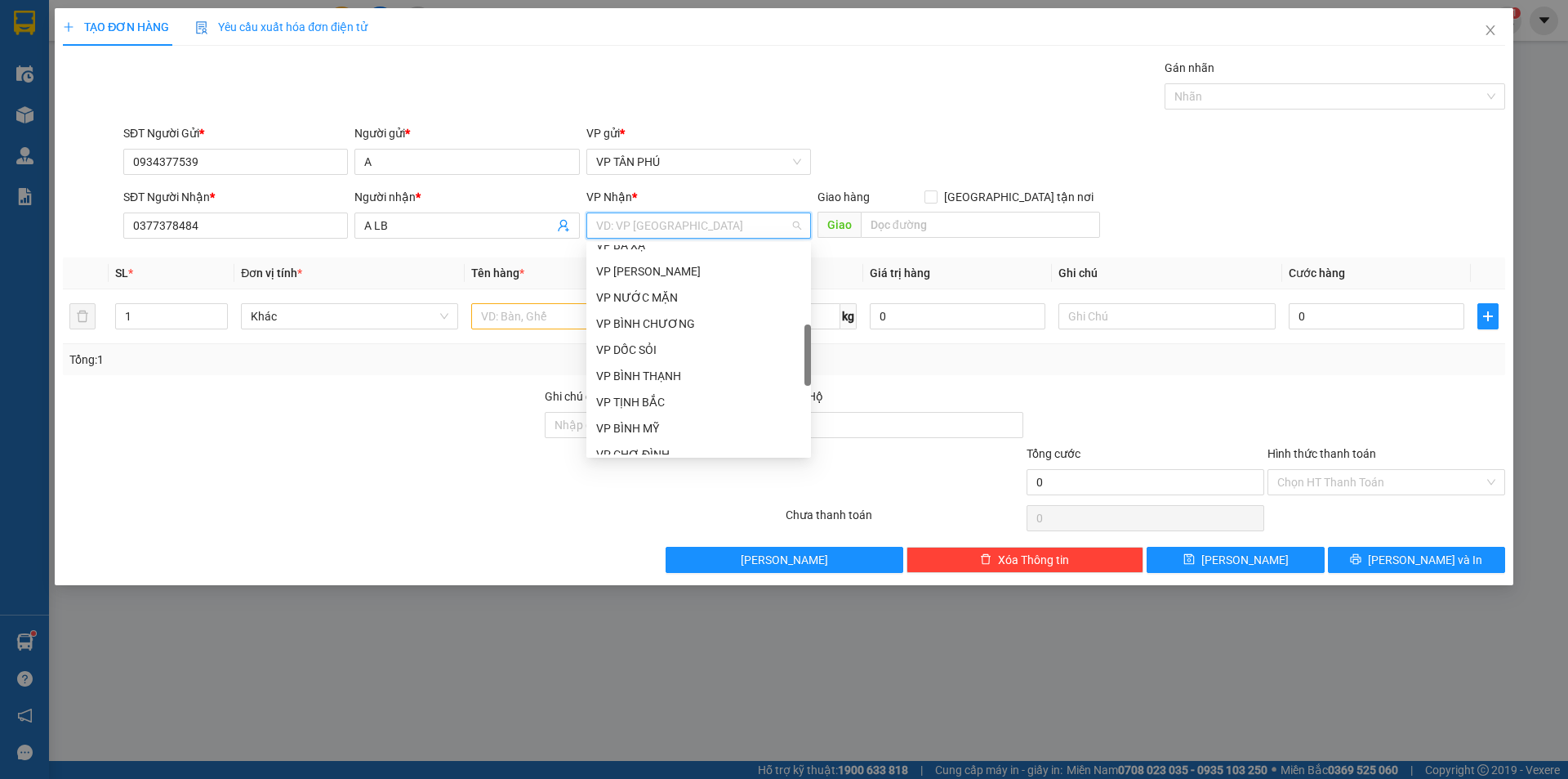
scroll to position [408, 0]
click at [632, 427] on div "VP [PERSON_NAME]" at bounding box center [698, 424] width 205 height 18
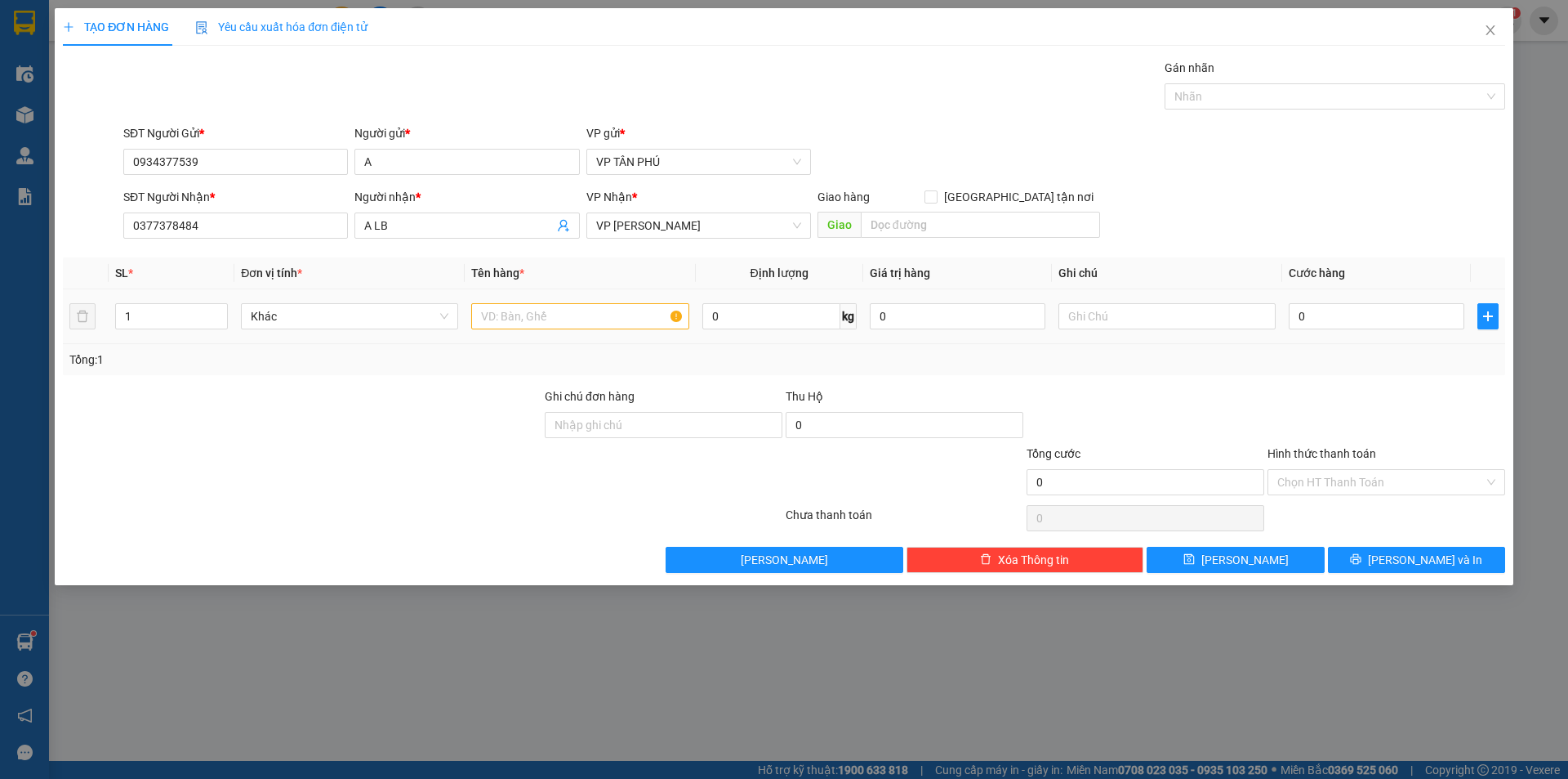
click at [537, 331] on div at bounding box center [580, 316] width 218 height 33
click at [536, 331] on div at bounding box center [580, 316] width 218 height 33
click at [528, 313] on input "text" at bounding box center [580, 317] width 218 height 26
type input "1THUNG GIAY"
click at [1317, 313] on input "0" at bounding box center [1376, 317] width 176 height 26
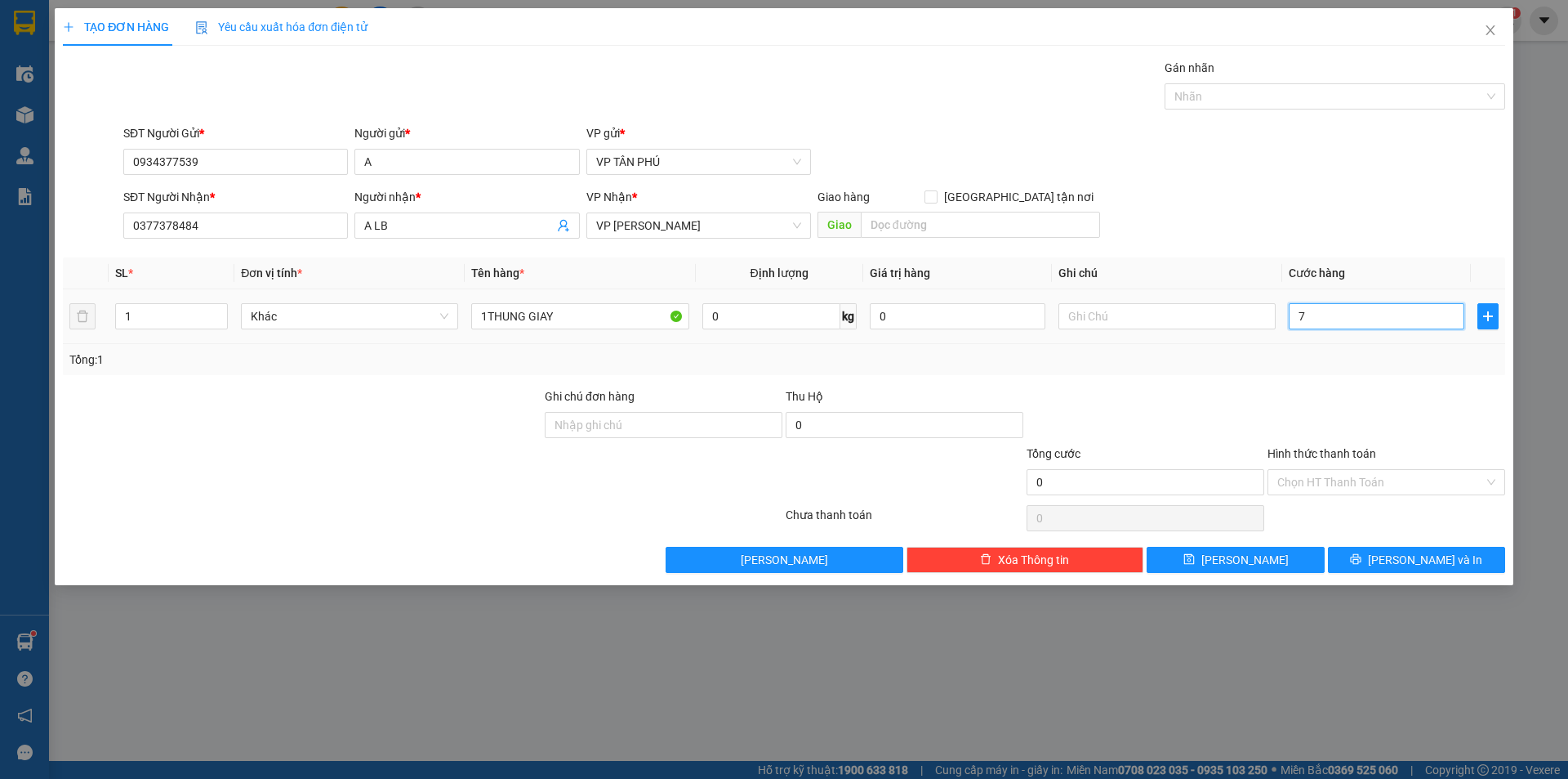
type input "70"
type input "70.000"
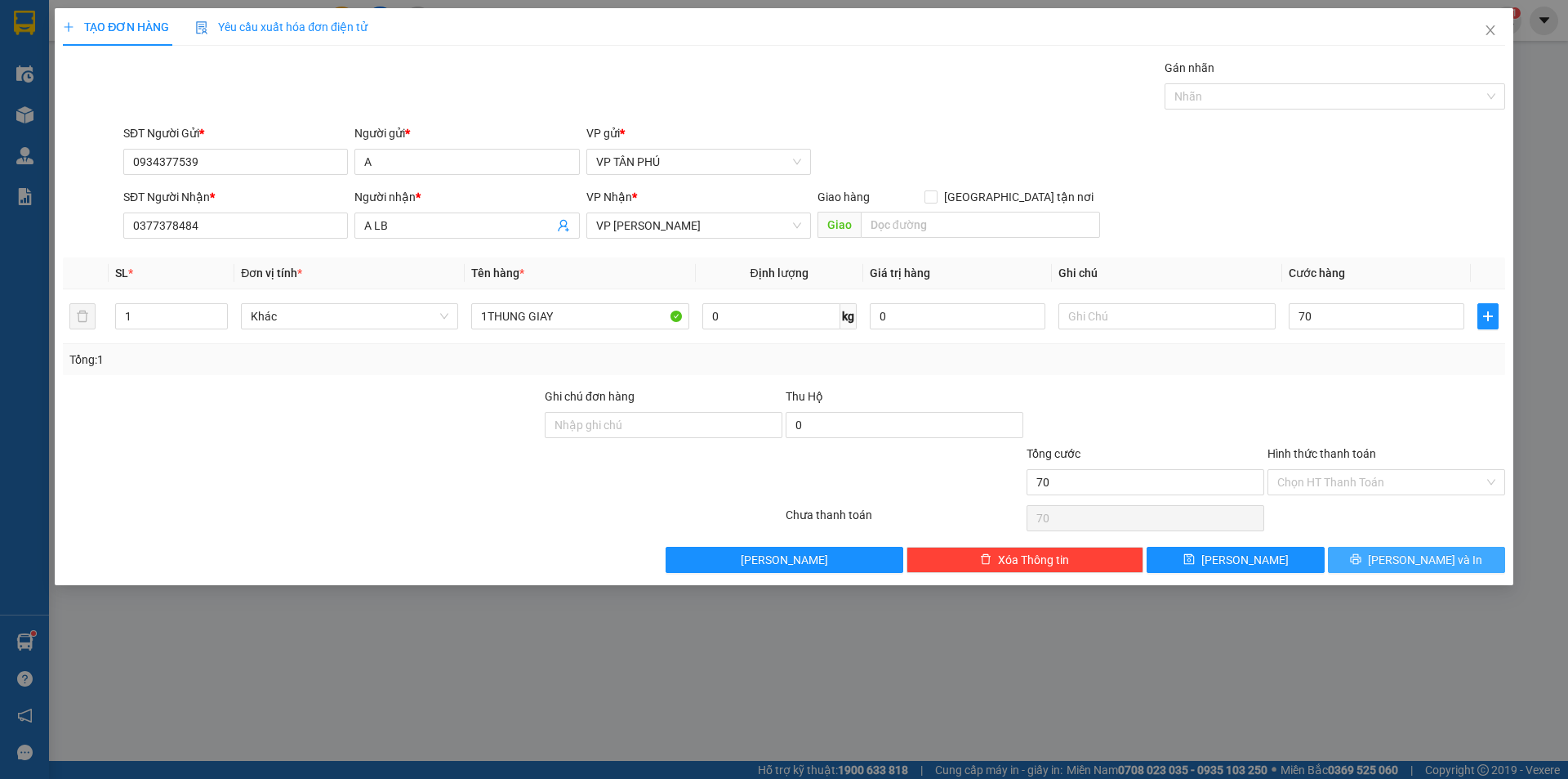
type input "70.000"
click at [1377, 564] on button "[PERSON_NAME] và In" at bounding box center [1416, 559] width 178 height 26
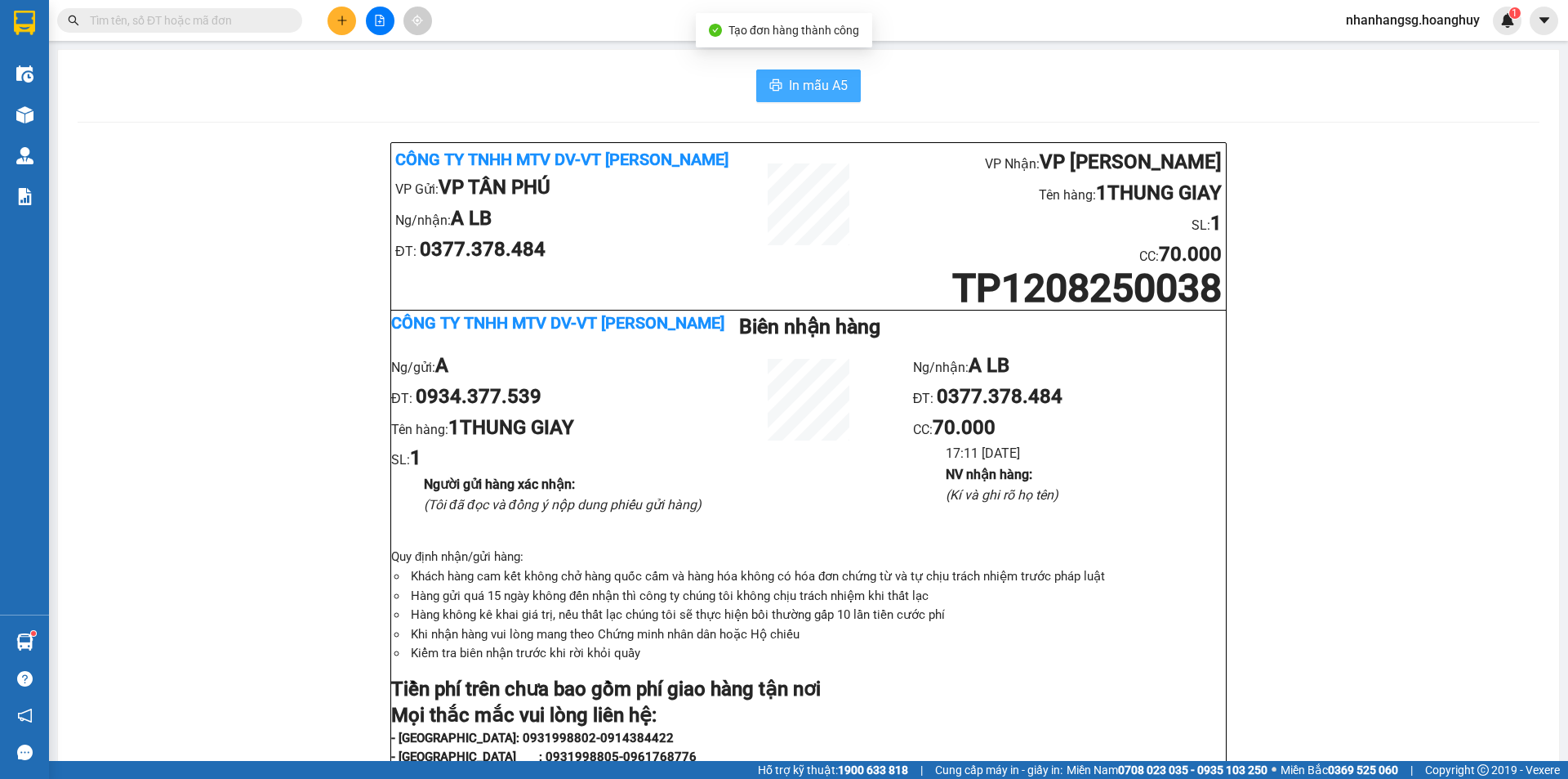
click at [797, 85] on span "In mẫu A5" at bounding box center [817, 85] width 59 height 20
click at [337, 19] on icon "plus" at bounding box center [341, 20] width 11 height 11
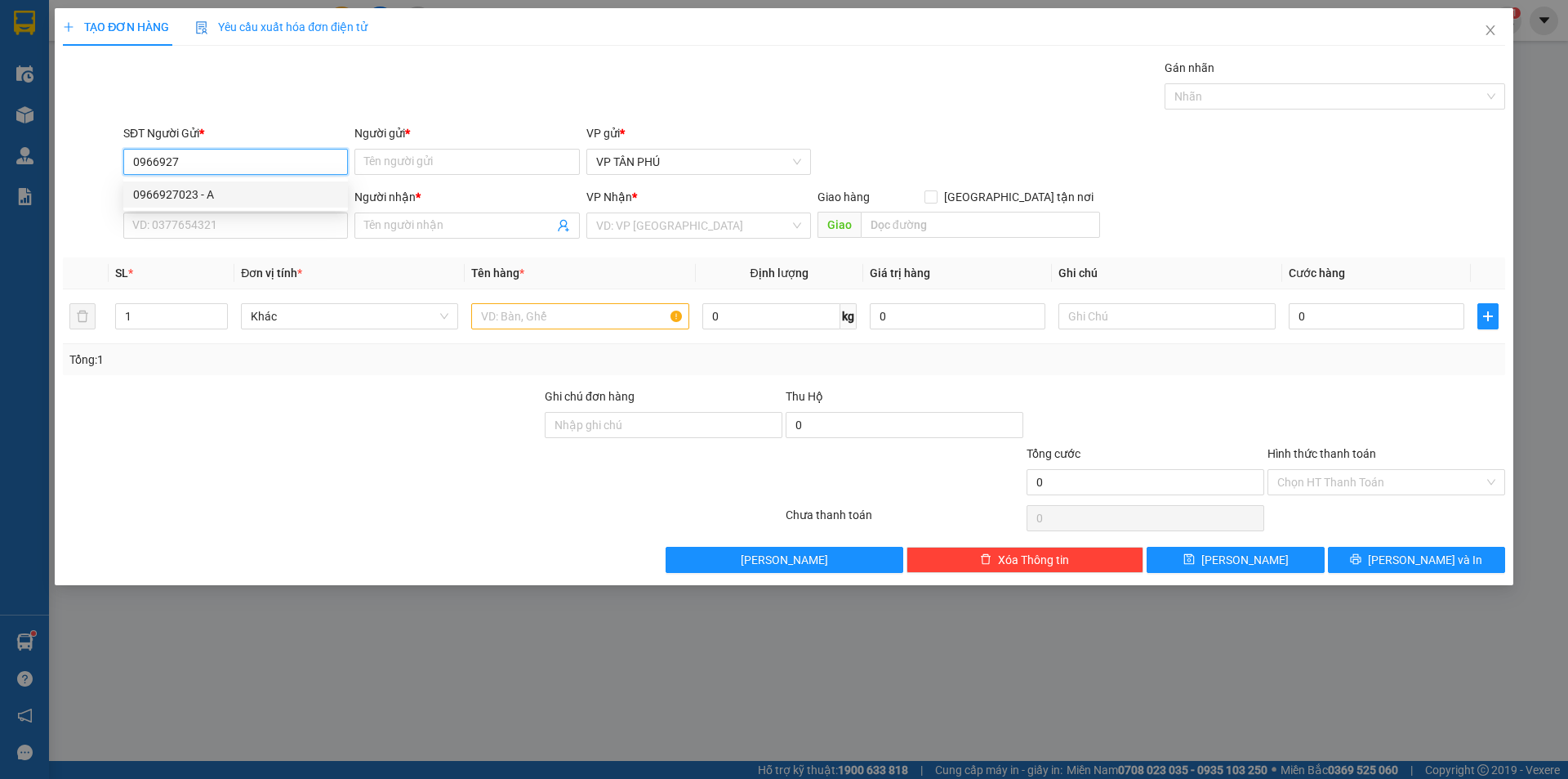
click at [150, 194] on div "0966927023 - A" at bounding box center [235, 195] width 205 height 18
type input "0966927023"
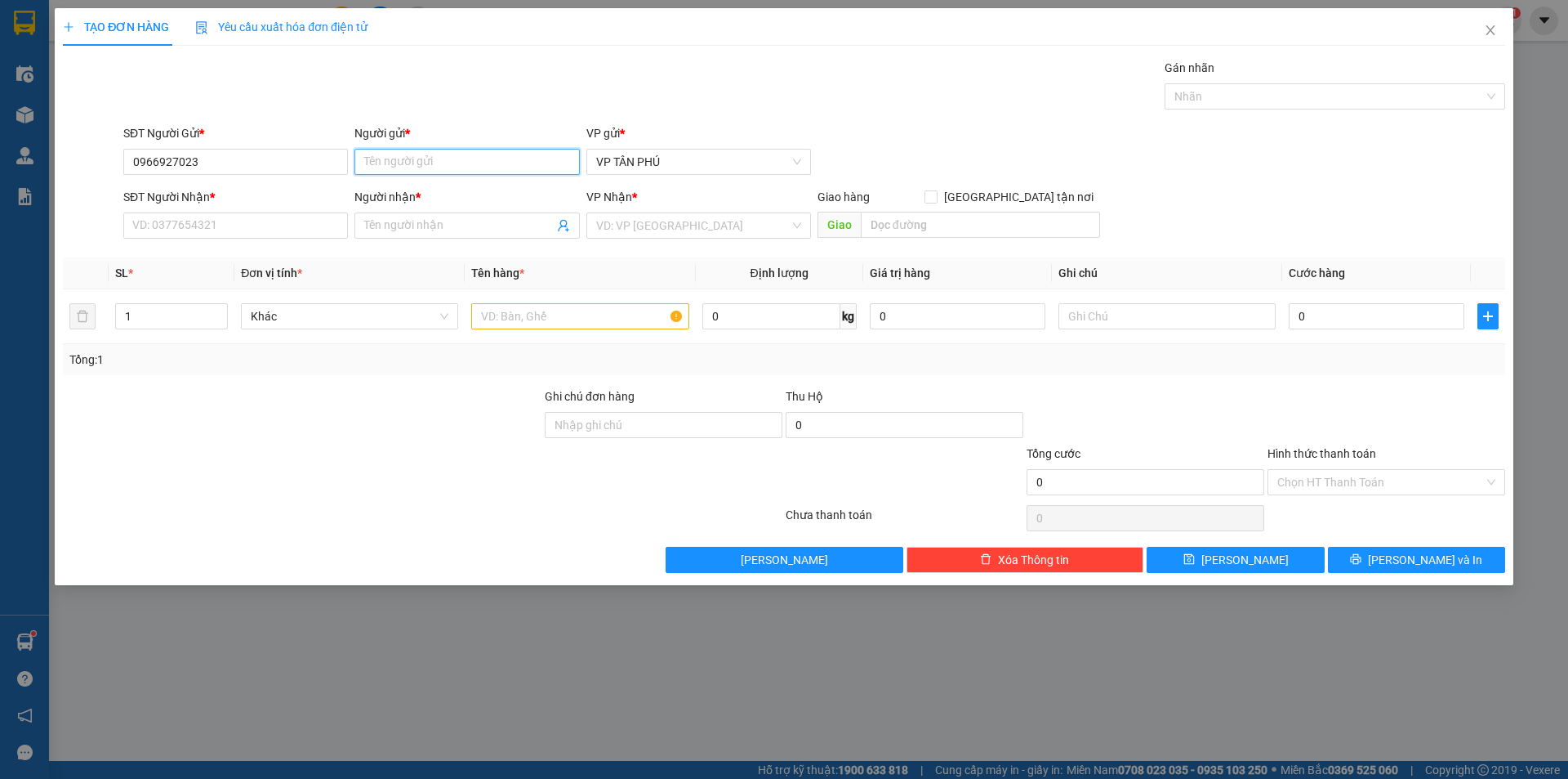
click at [388, 161] on input "Người gửi *" at bounding box center [466, 162] width 225 height 26
type input "A"
click at [274, 229] on input "SĐT Người Nhận *" at bounding box center [236, 226] width 225 height 26
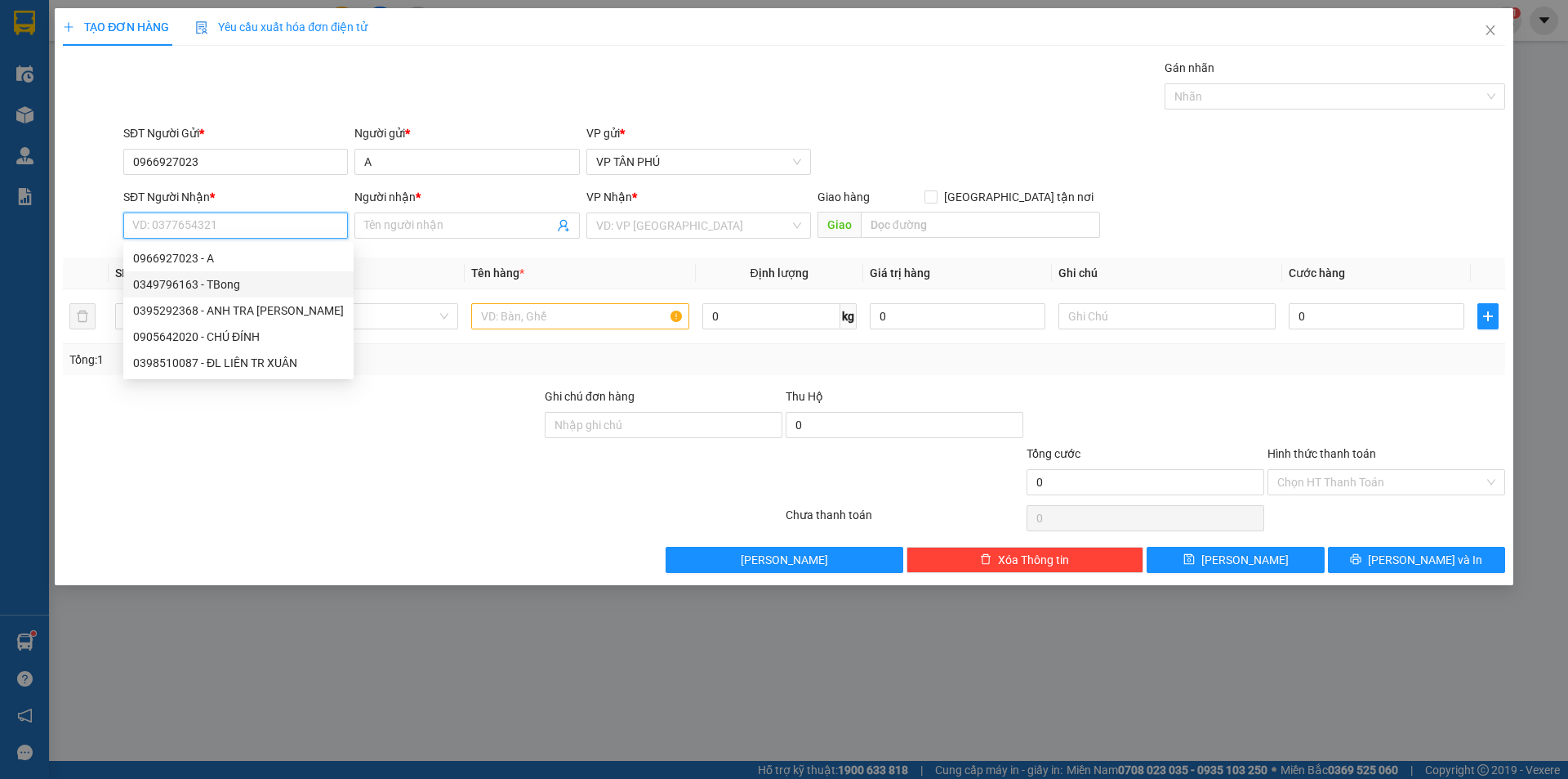
click at [238, 288] on div "0349796163 - TBong" at bounding box center [238, 285] width 211 height 18
type input "0349796163"
type input "TBong"
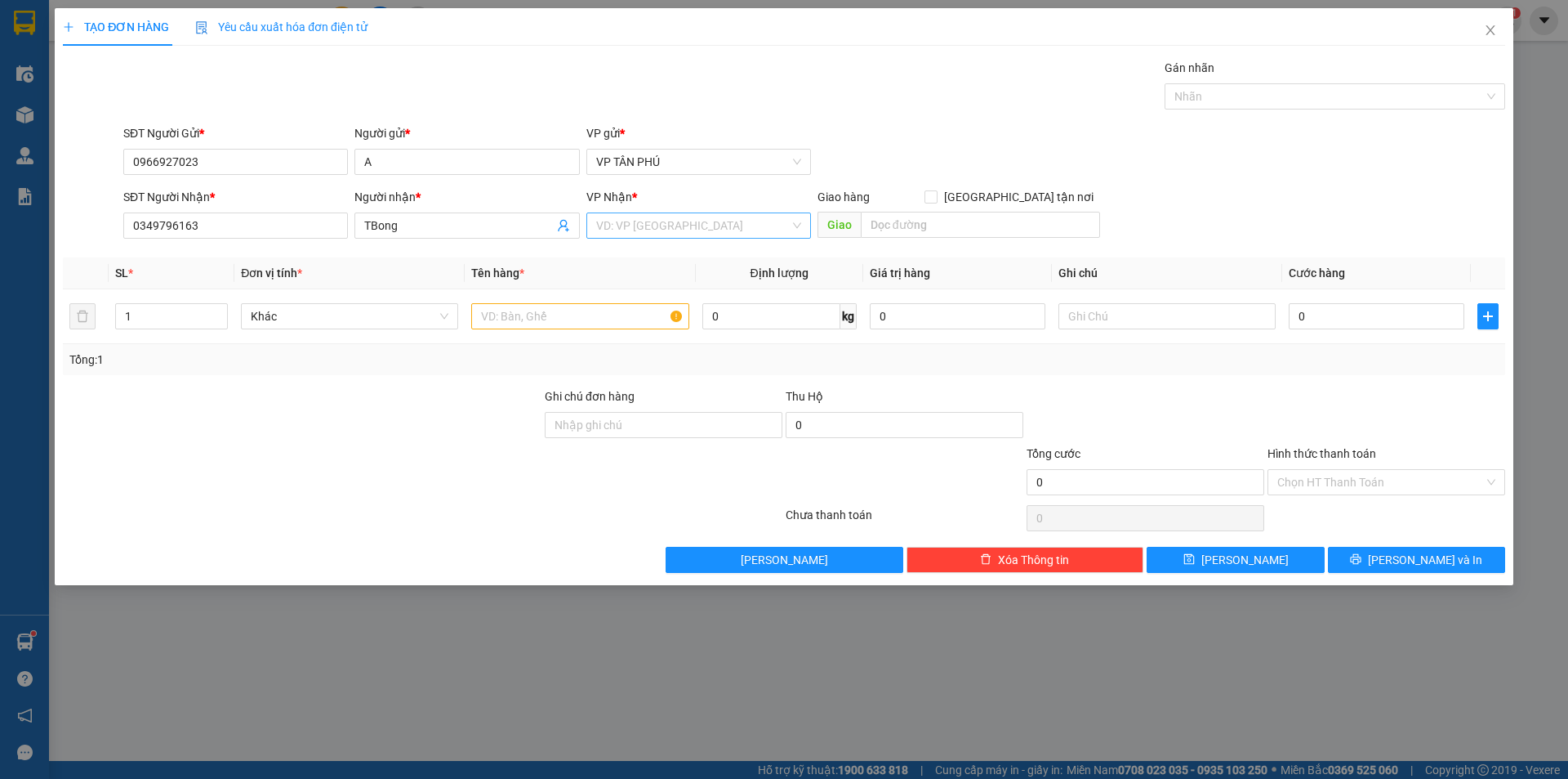
click at [597, 221] on input "search" at bounding box center [693, 226] width 194 height 25
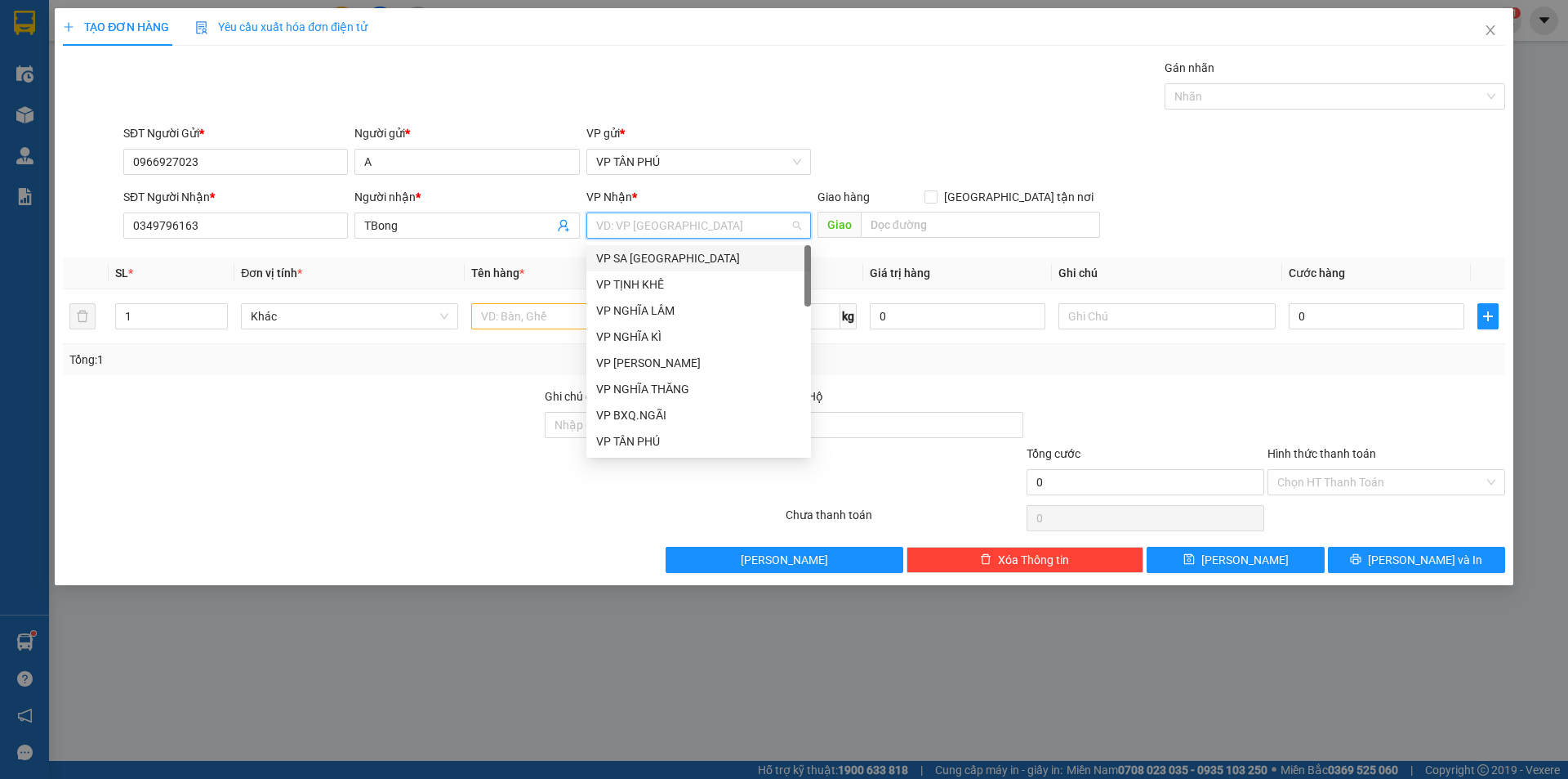
click at [597, 221] on input "search" at bounding box center [693, 226] width 194 height 25
click at [640, 302] on div "VP TRÀ BỒNG" at bounding box center [698, 311] width 205 height 18
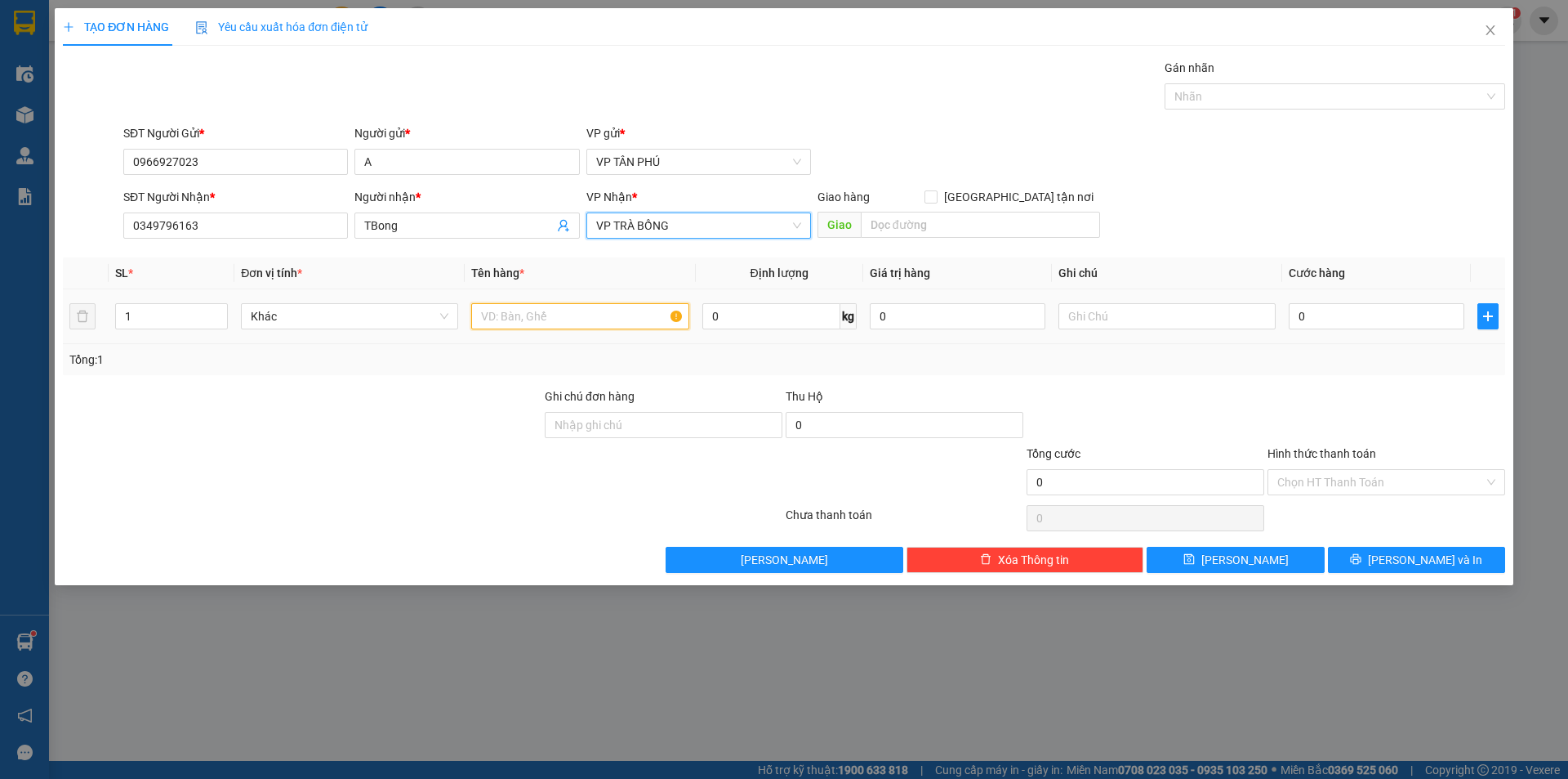
click at [561, 317] on input "text" at bounding box center [580, 317] width 218 height 26
type input "1HOP THUOC"
click at [1335, 302] on div "0" at bounding box center [1376, 316] width 176 height 33
click at [1330, 318] on input "0" at bounding box center [1376, 317] width 176 height 26
type input "50"
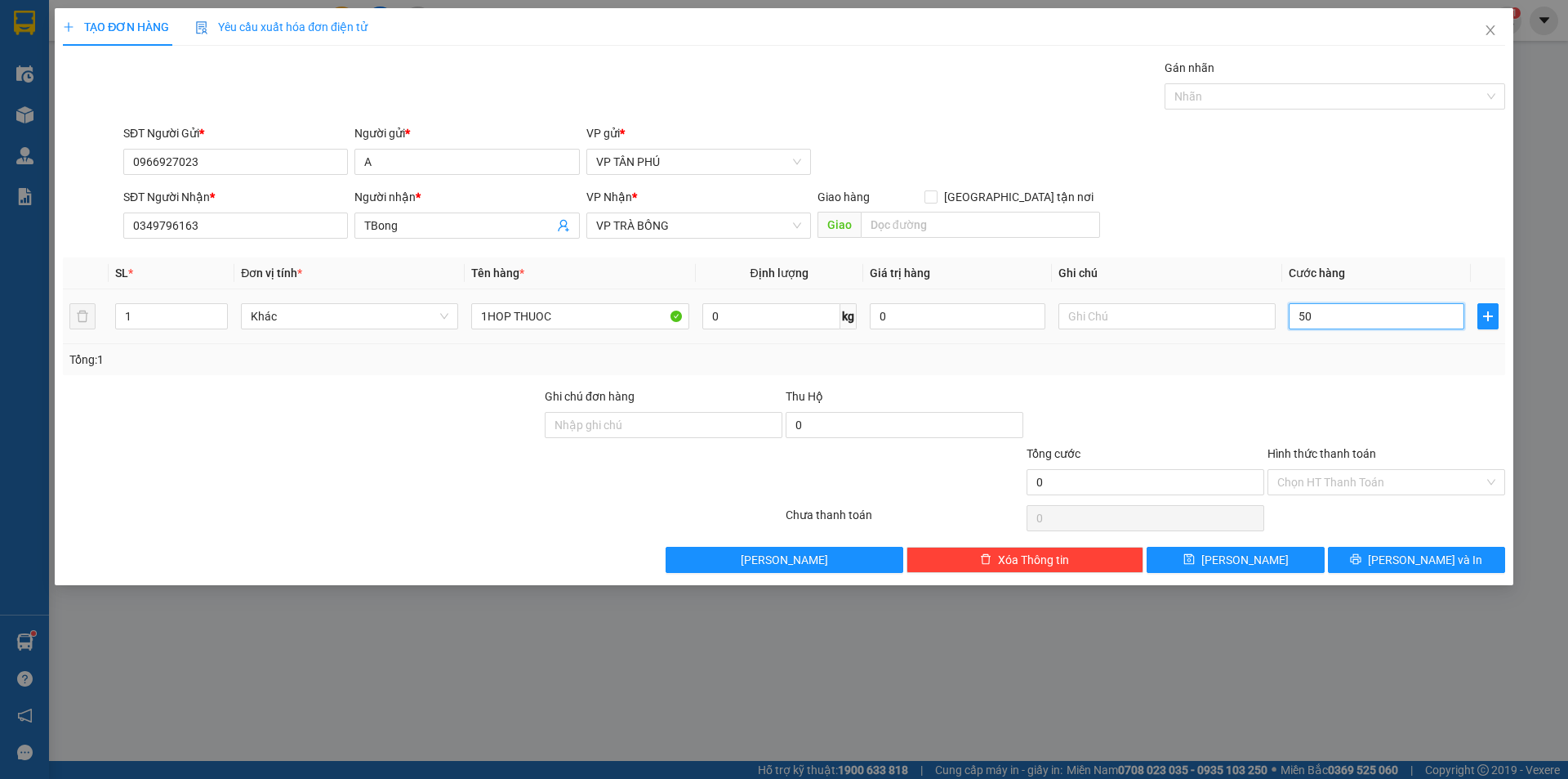
type input "50"
type input "50.000"
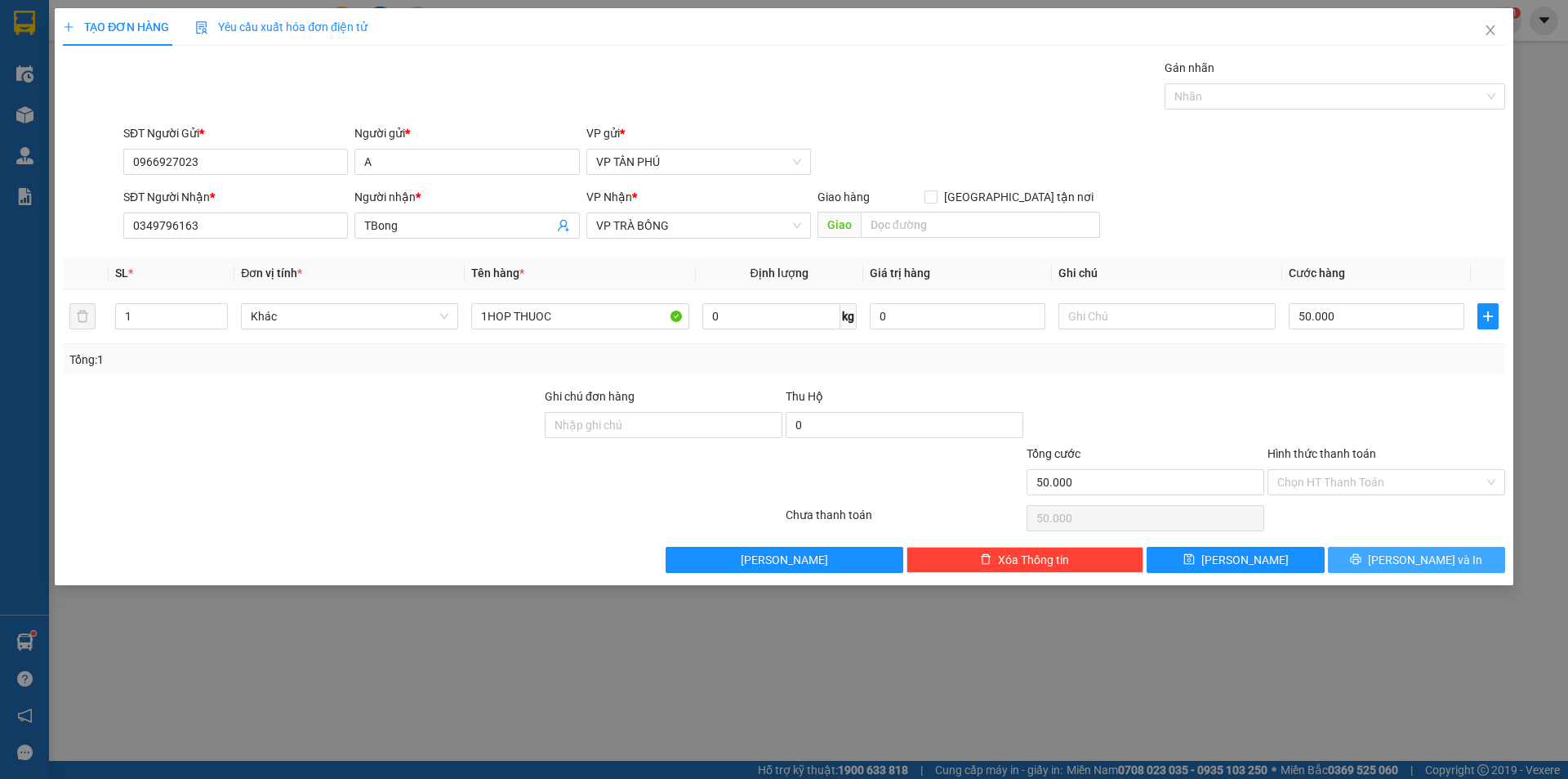
click at [1400, 559] on button "[PERSON_NAME] và In" at bounding box center [1416, 559] width 178 height 26
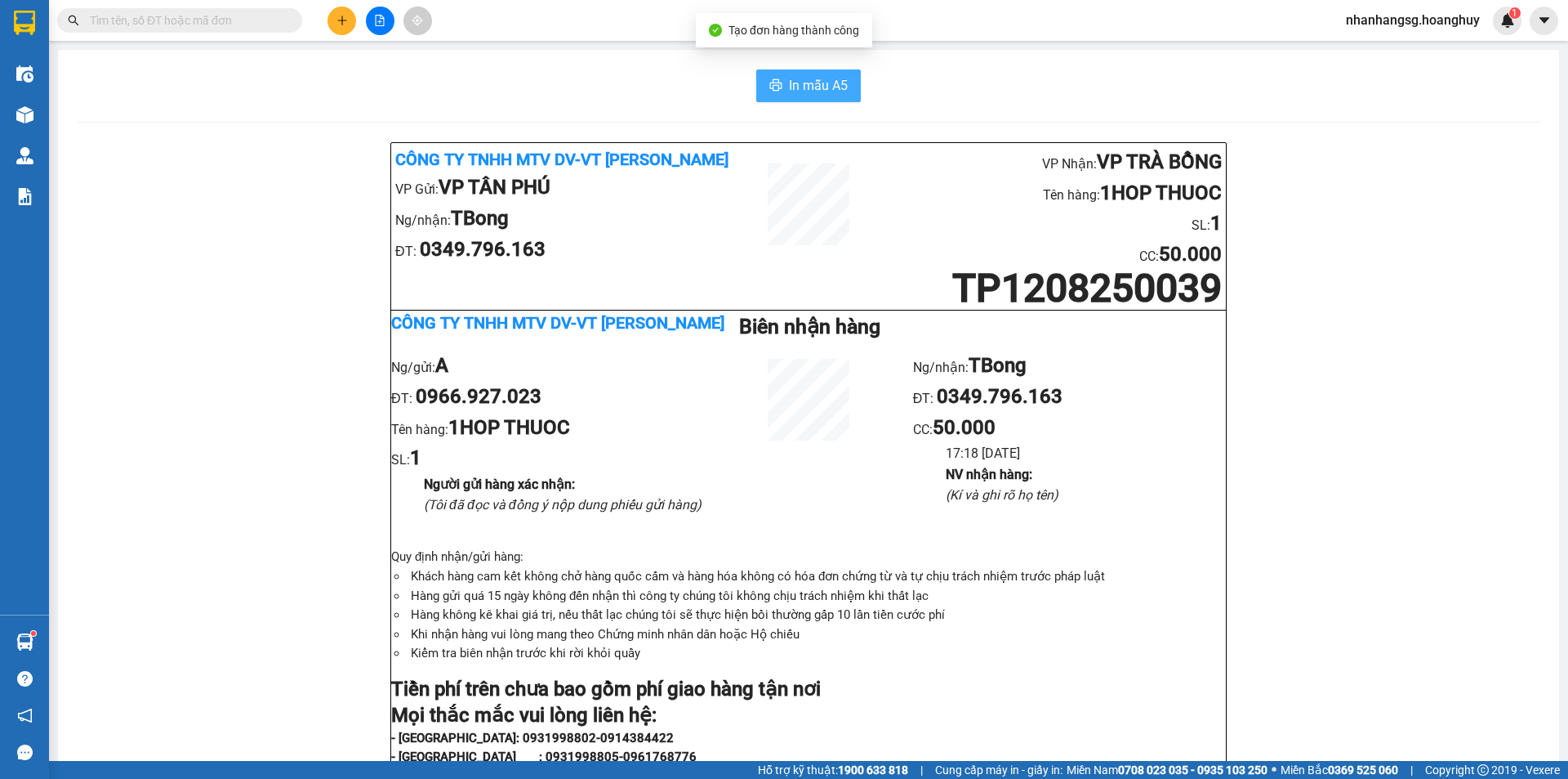
click at [795, 85] on span "In mẫu A5" at bounding box center [817, 85] width 59 height 20
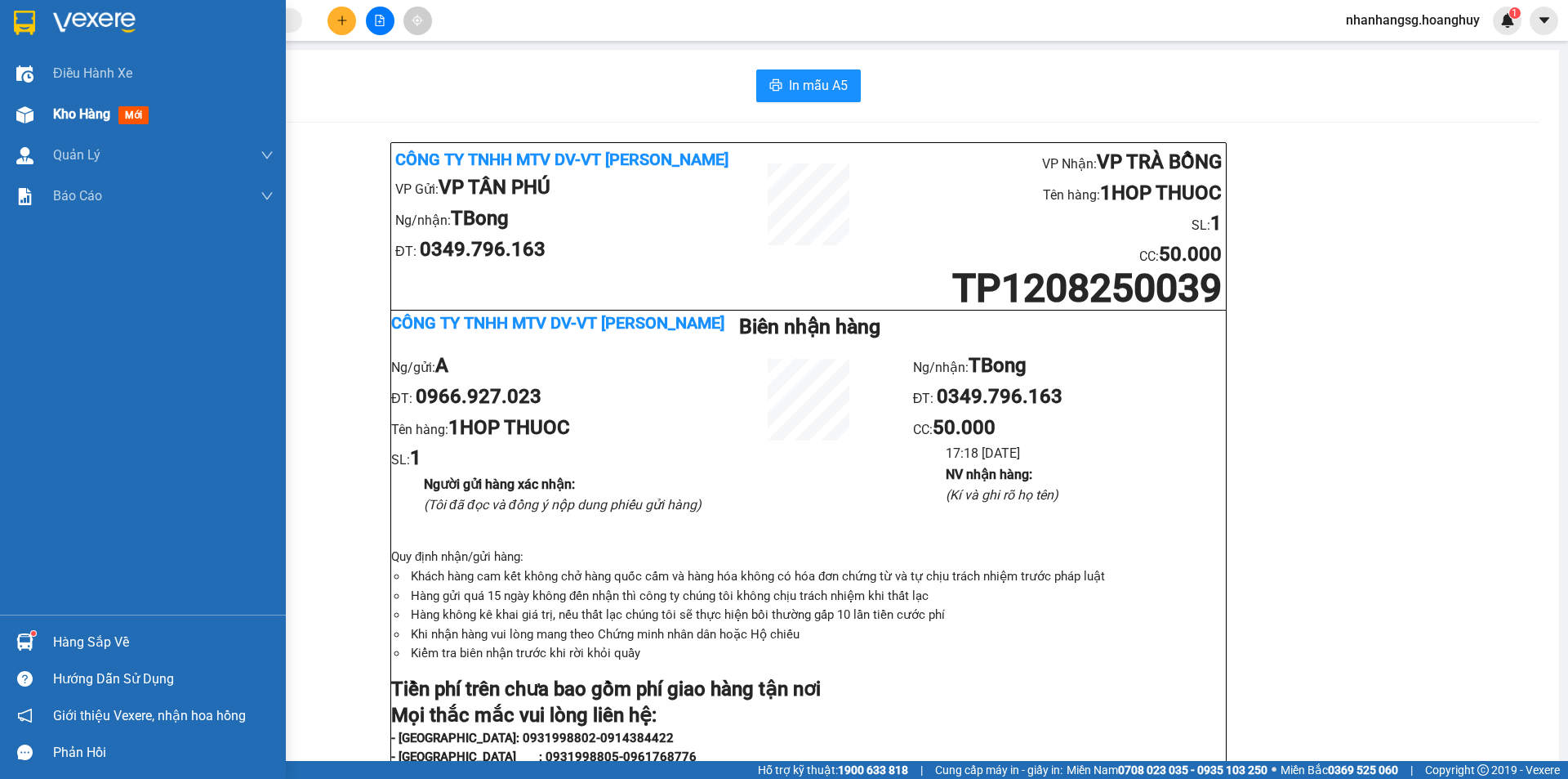
click at [71, 119] on span "Kho hàng" at bounding box center [81, 114] width 57 height 16
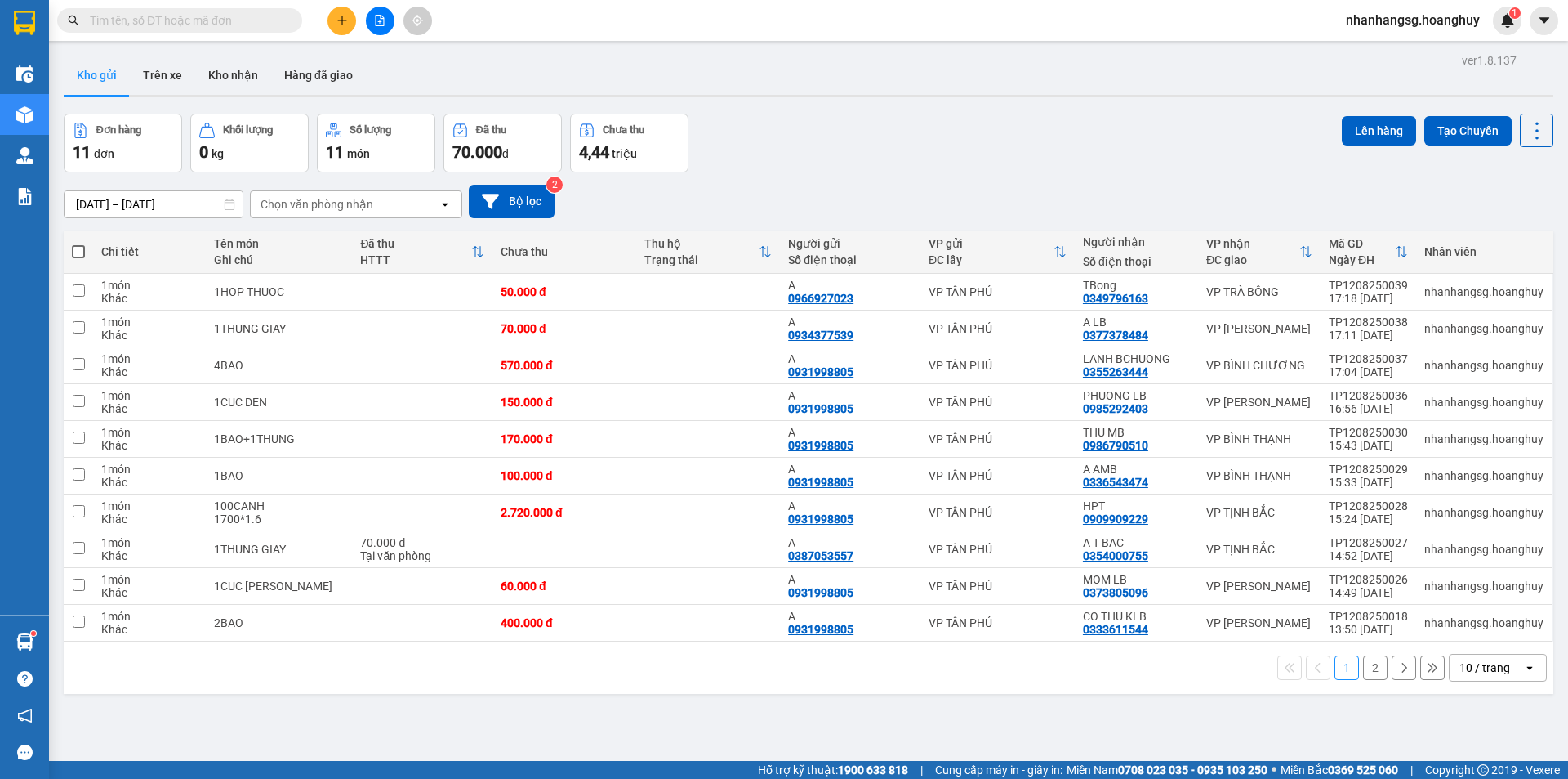
click at [205, 168] on button "Khối lượng 0 kg" at bounding box center [250, 143] width 119 height 59
click at [1364, 671] on button "2" at bounding box center [1374, 667] width 25 height 25
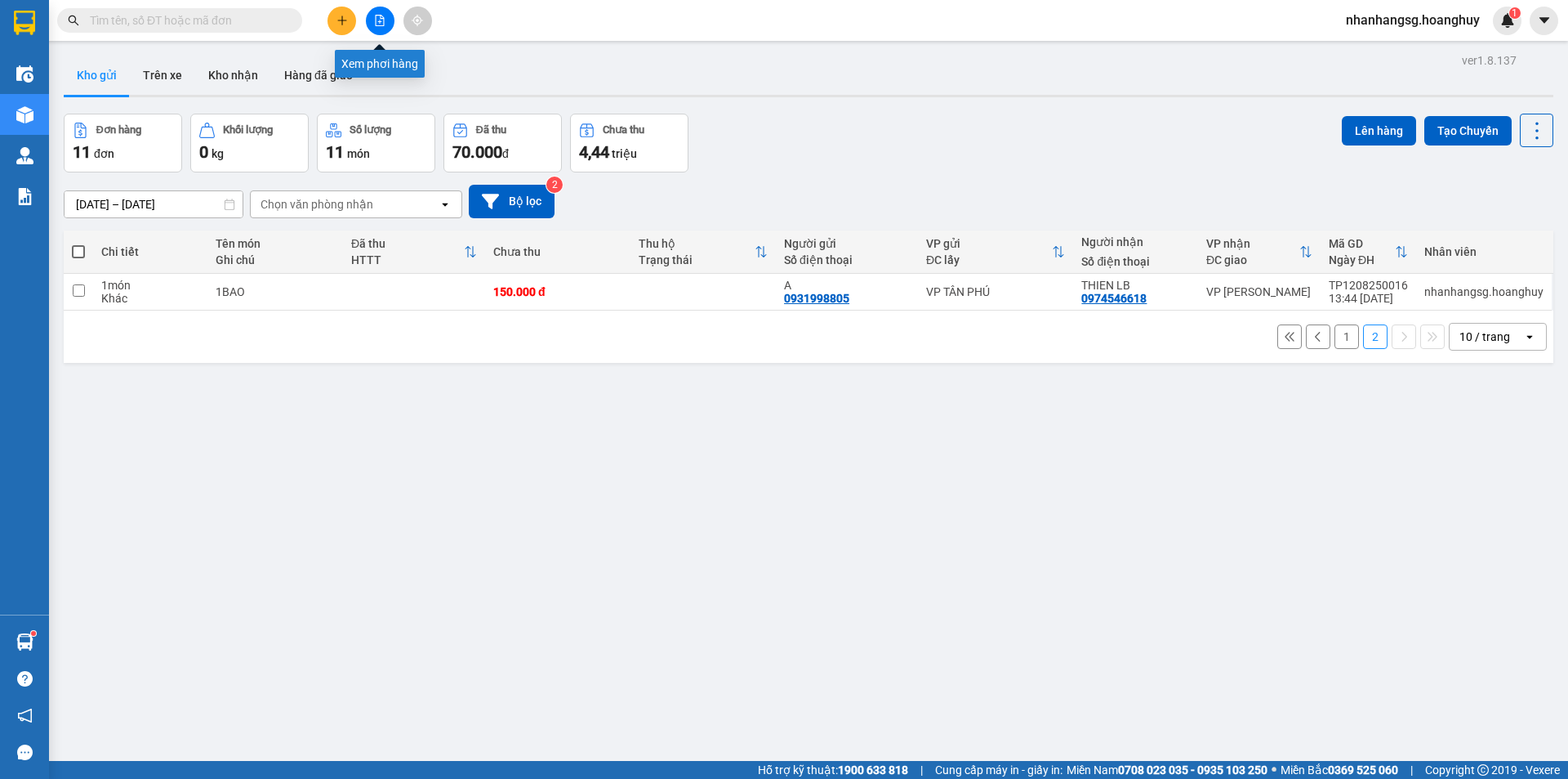
click at [384, 29] on button at bounding box center [380, 21] width 29 height 29
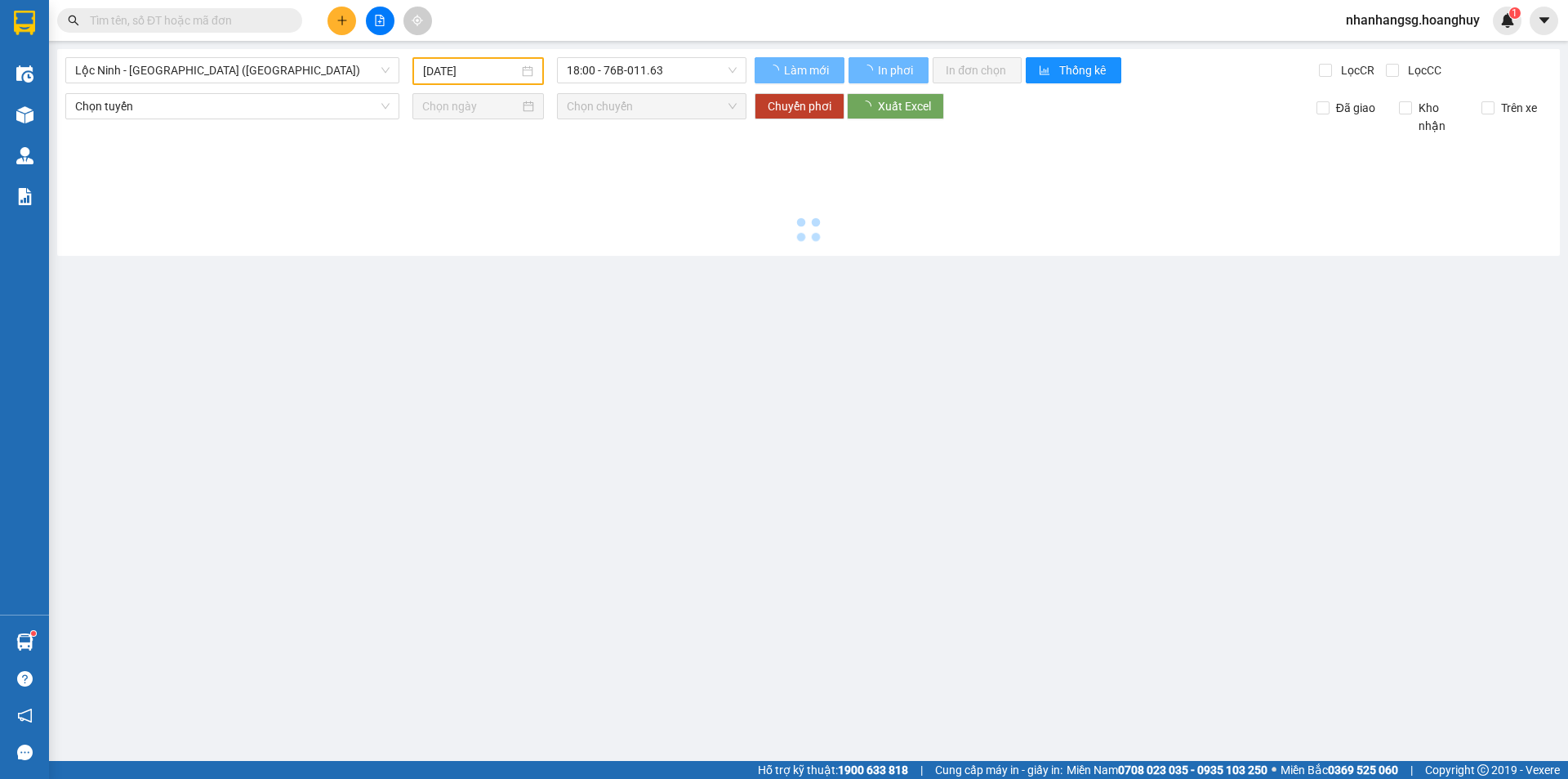
type input "[DATE]"
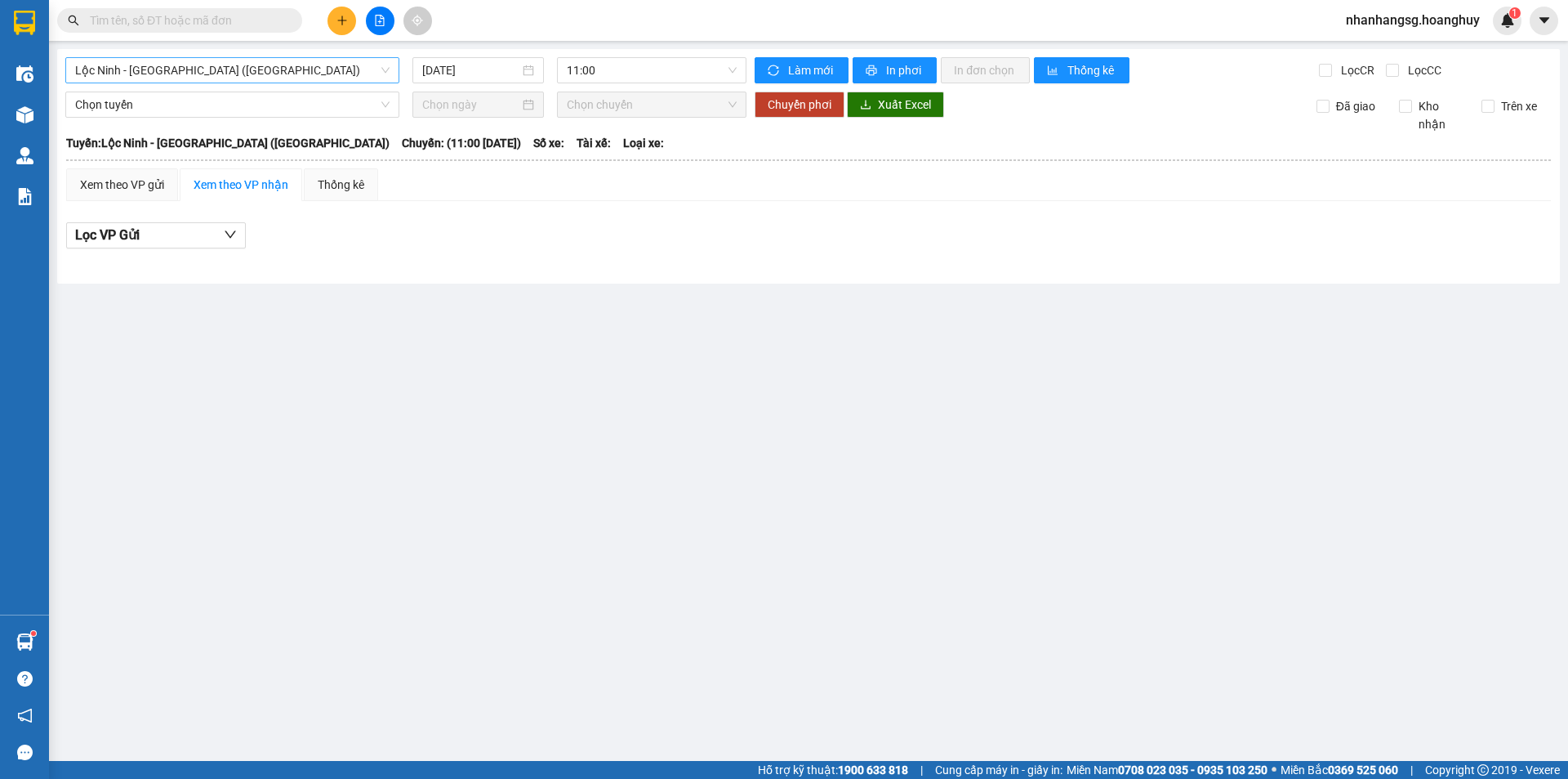
click at [171, 81] on span "Lộc Ninh - [GEOGRAPHIC_DATA] ([GEOGRAPHIC_DATA])" at bounding box center [232, 70] width 314 height 25
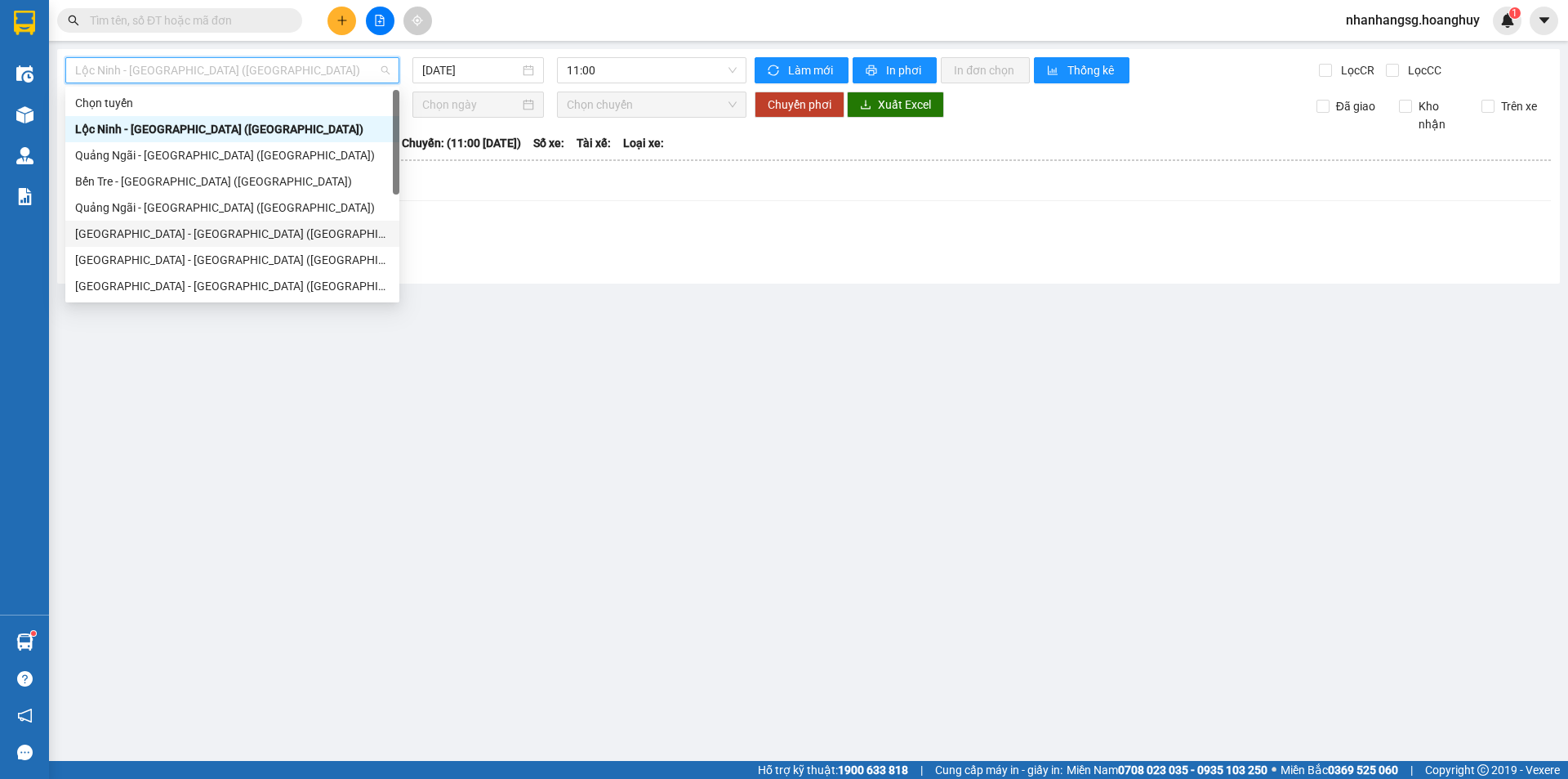
click at [131, 226] on div "[GEOGRAPHIC_DATA] - [GEOGRAPHIC_DATA] ([GEOGRAPHIC_DATA])" at bounding box center [232, 234] width 314 height 18
type input "[DATE]"
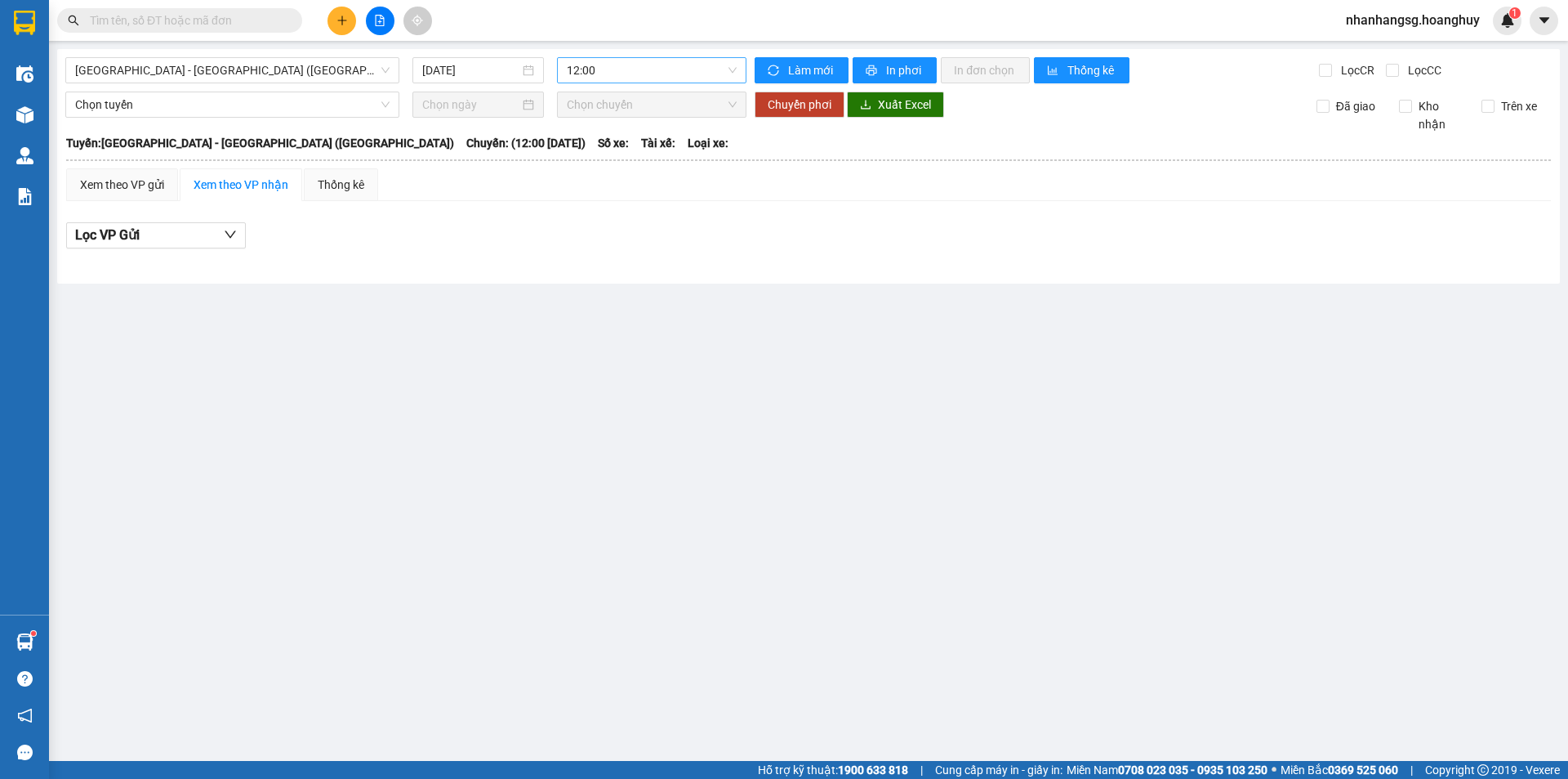
click at [609, 72] on span "12:00" at bounding box center [652, 70] width 170 height 25
click at [622, 235] on div "16:00 - 76B-012.02" at bounding box center [631, 234] width 128 height 18
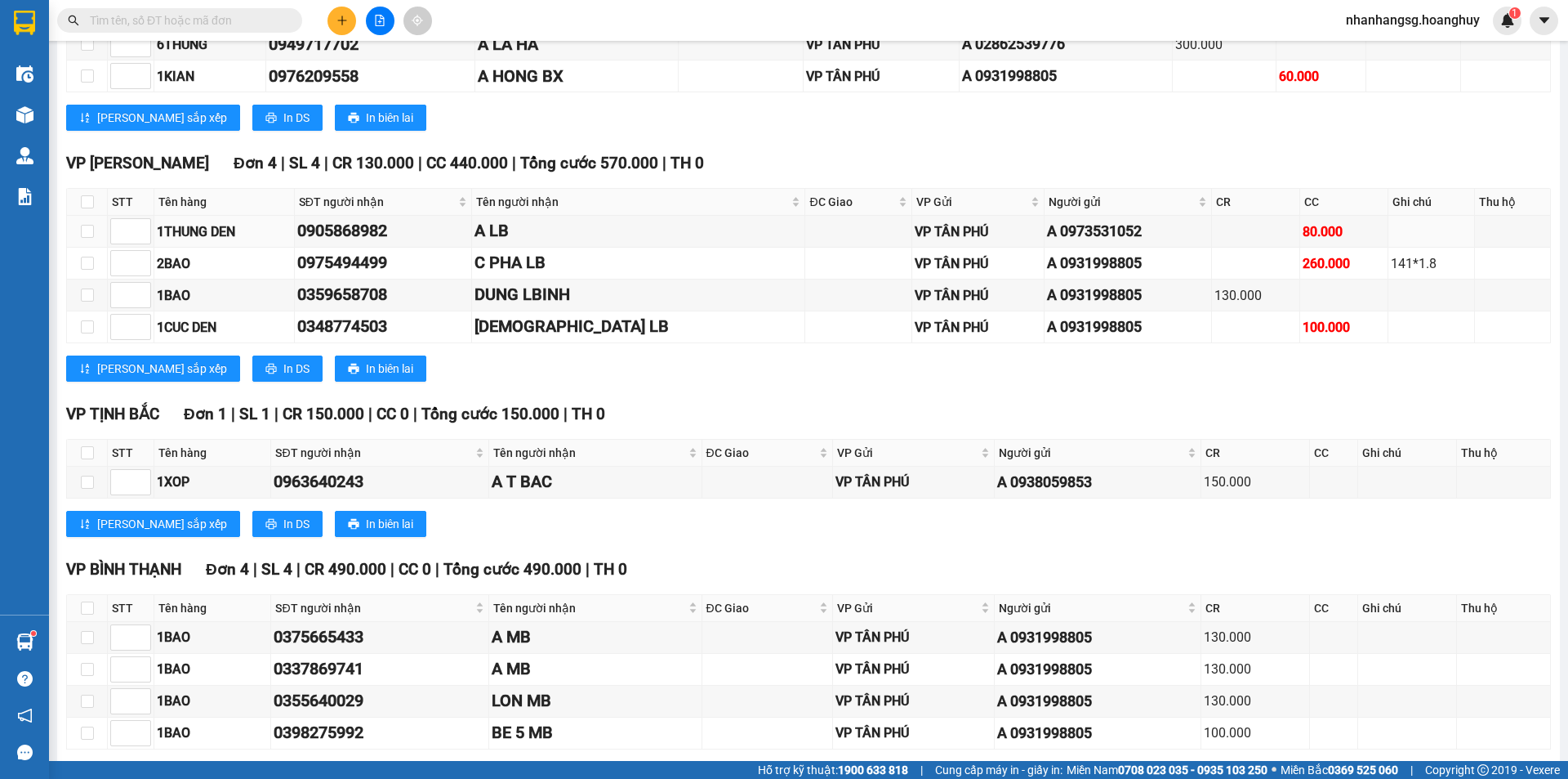
scroll to position [408, 0]
